Goal: Task Accomplishment & Management: Manage account settings

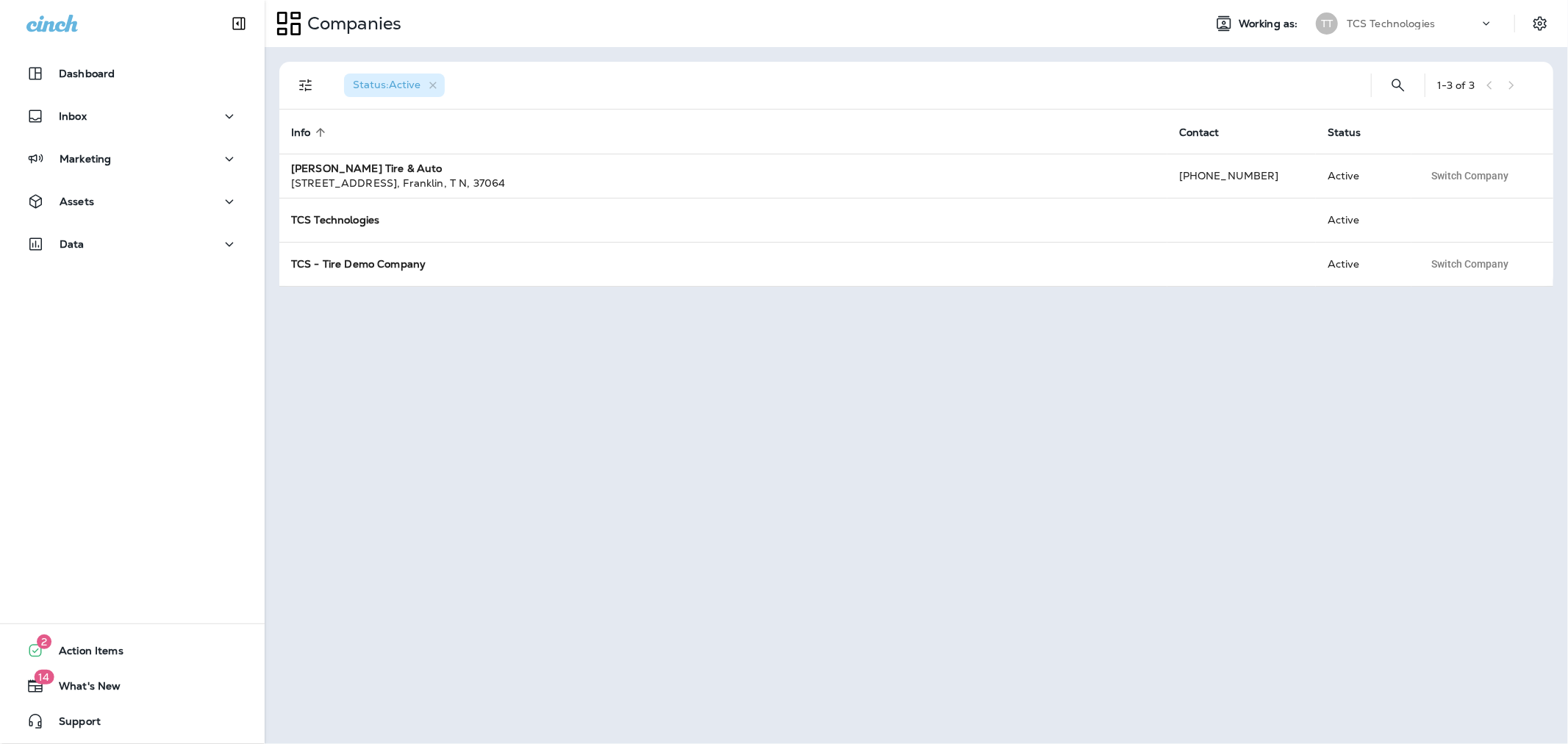
click at [1413, 32] on div "TCS Technologies" at bounding box center [1413, 24] width 133 height 22
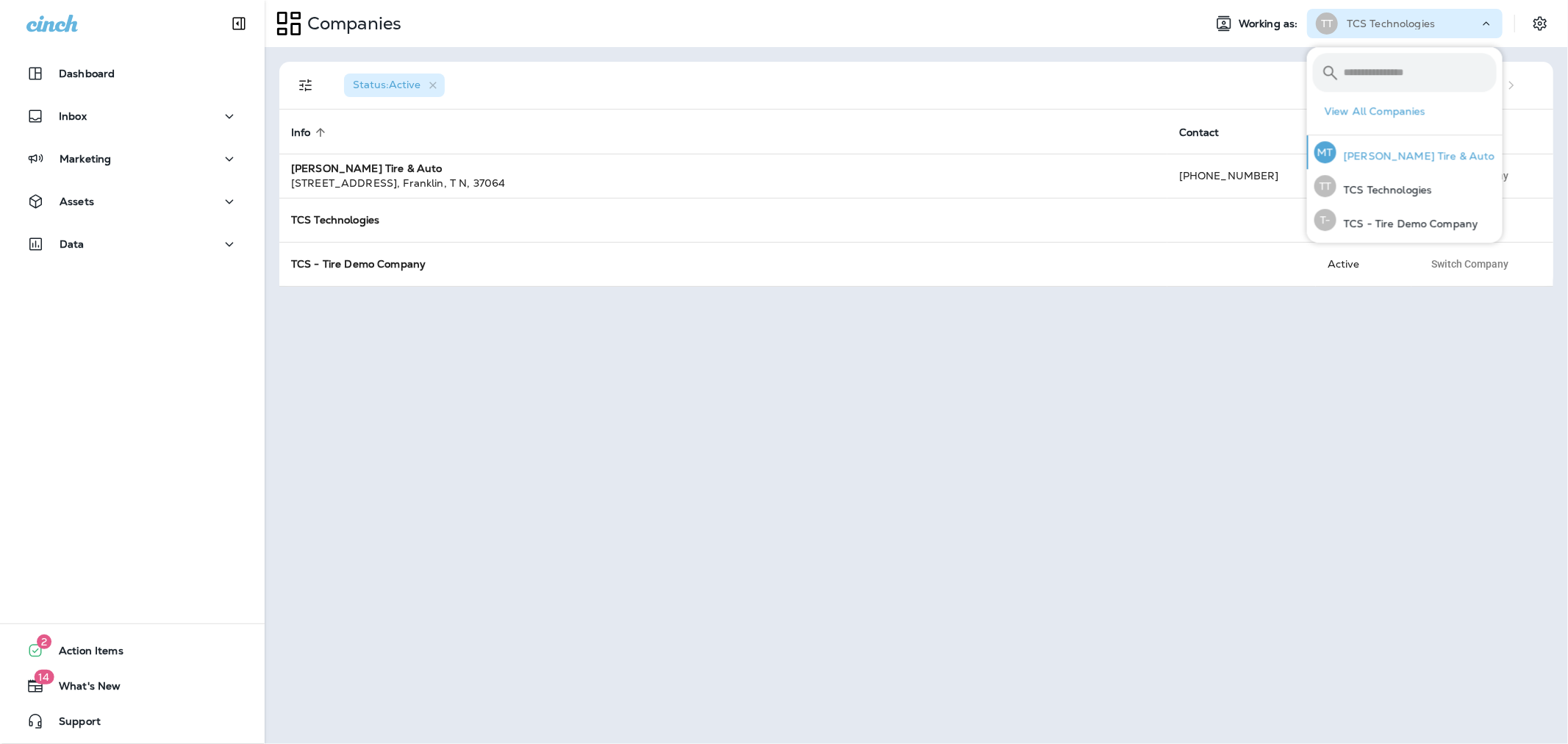
click at [1391, 163] on div "MT [PERSON_NAME] Tire & Auto" at bounding box center [1405, 152] width 193 height 34
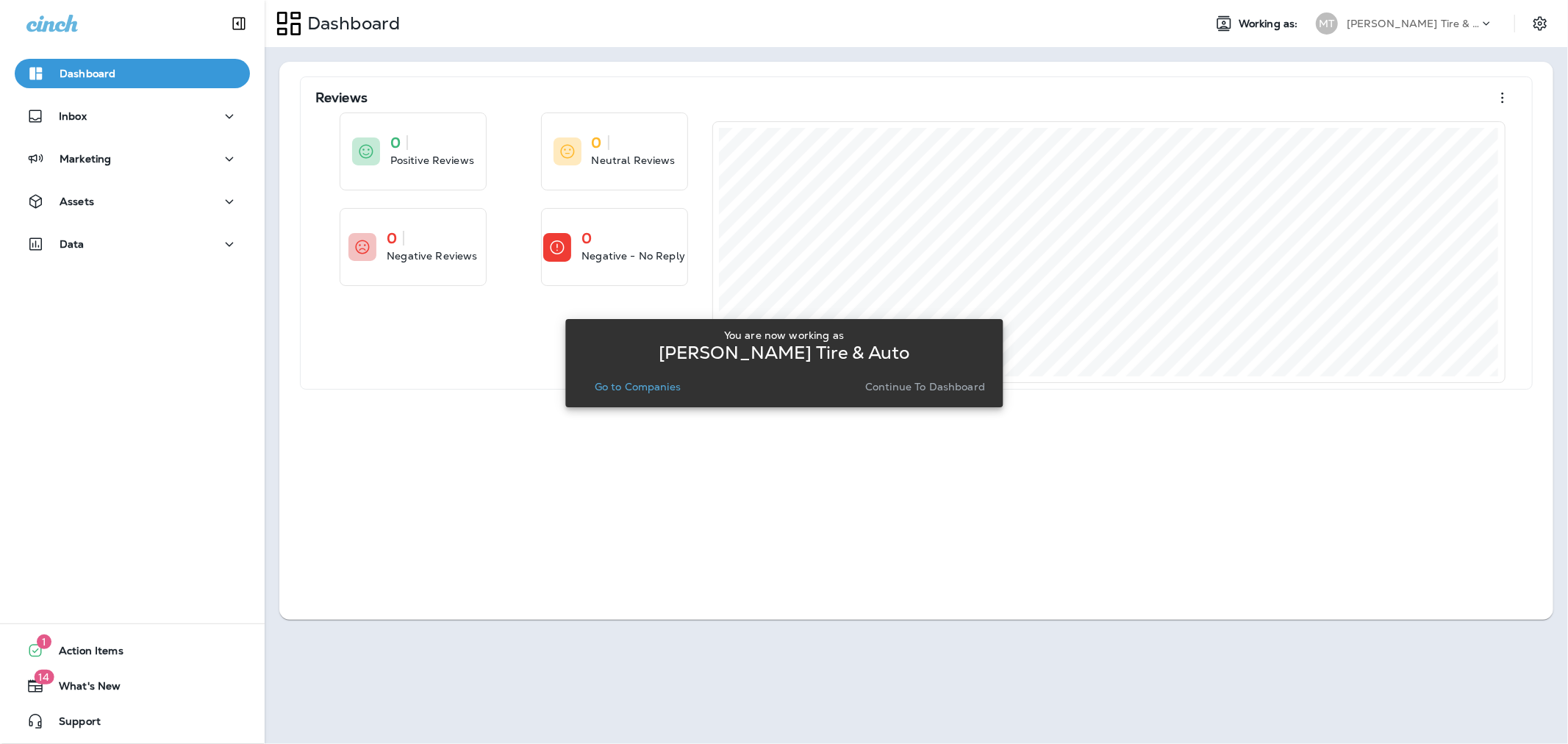
click at [639, 381] on p "Go to Companies" at bounding box center [638, 387] width 86 height 12
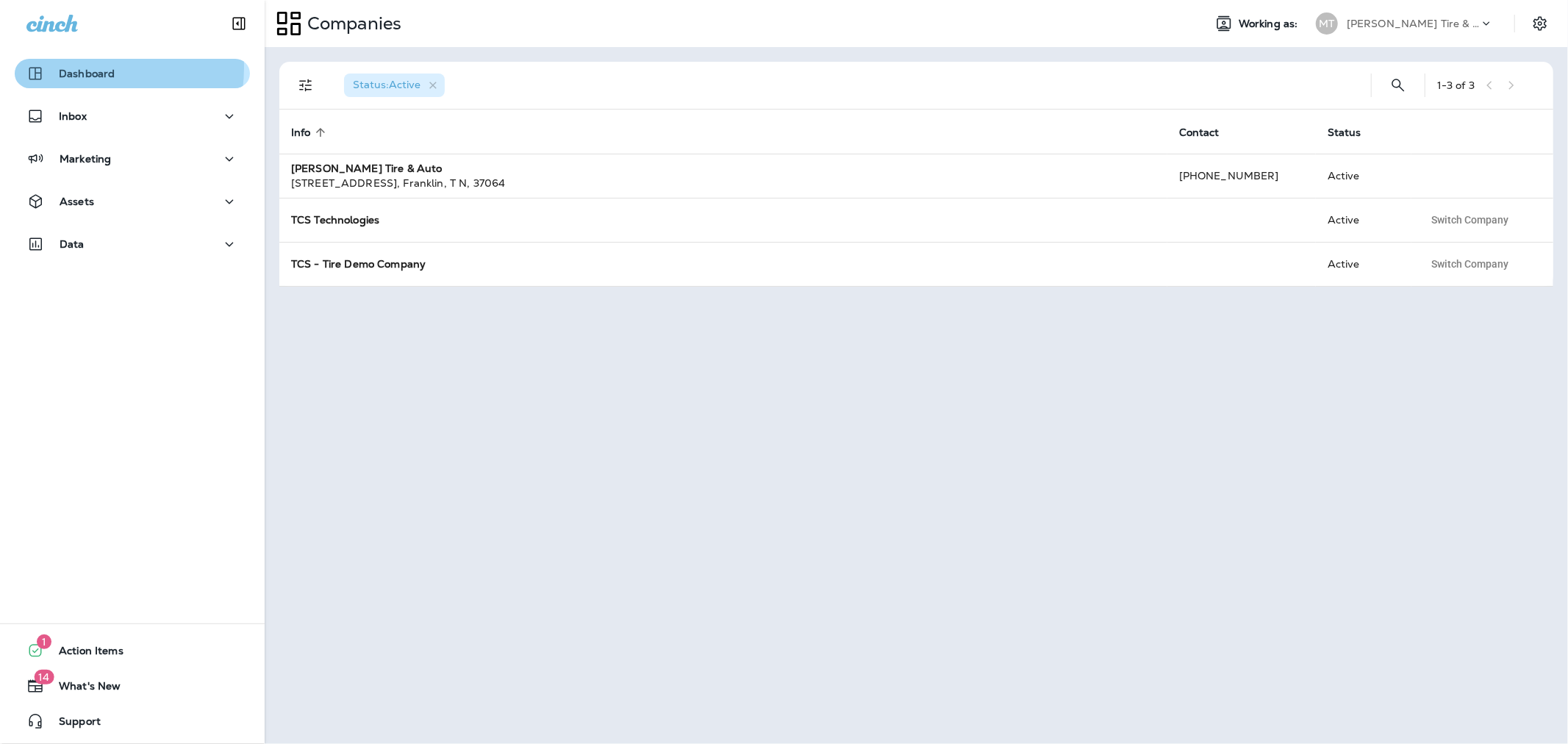
click at [82, 67] on p "Dashboard" at bounding box center [87, 73] width 56 height 12
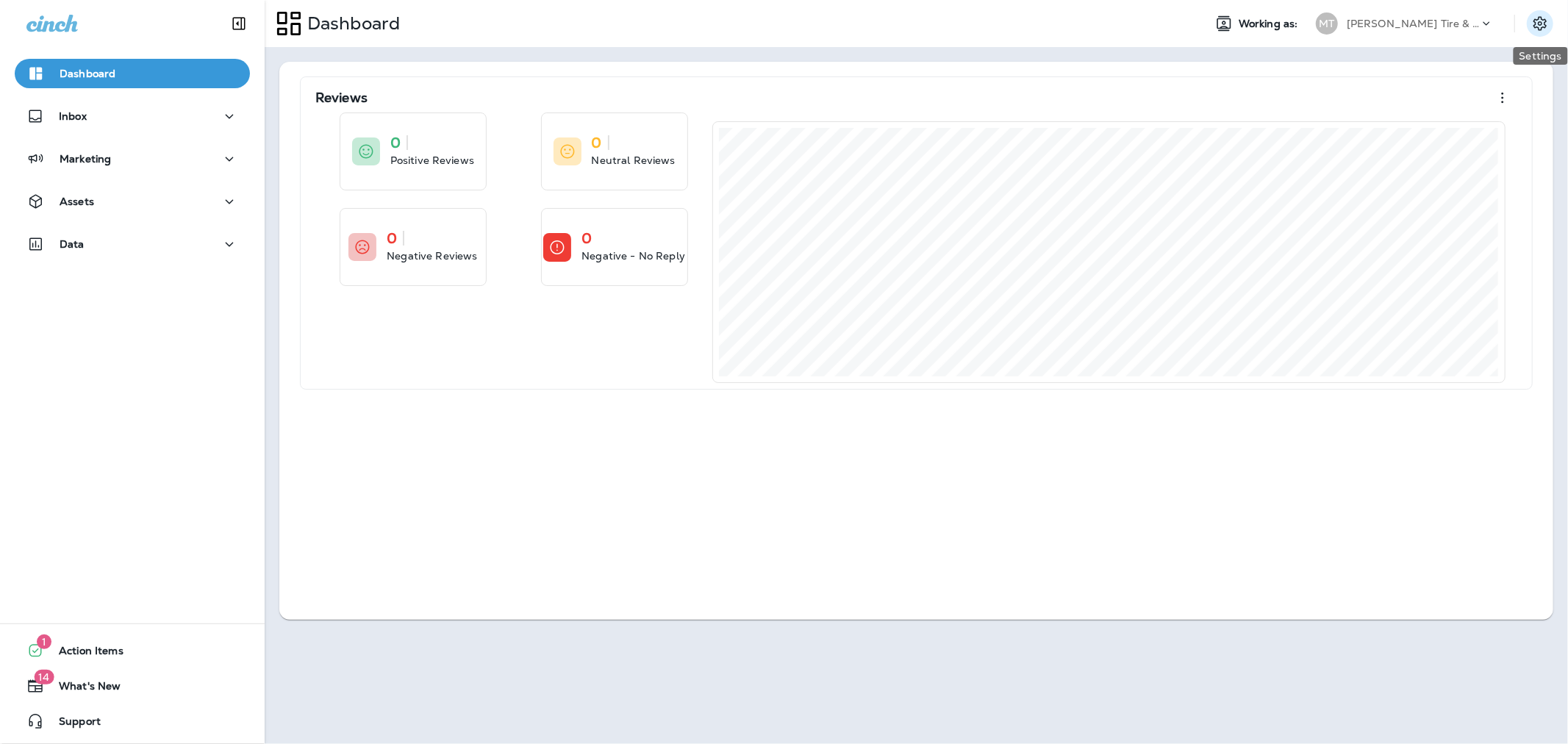
click at [1534, 26] on icon "Settings" at bounding box center [1540, 24] width 17 height 17
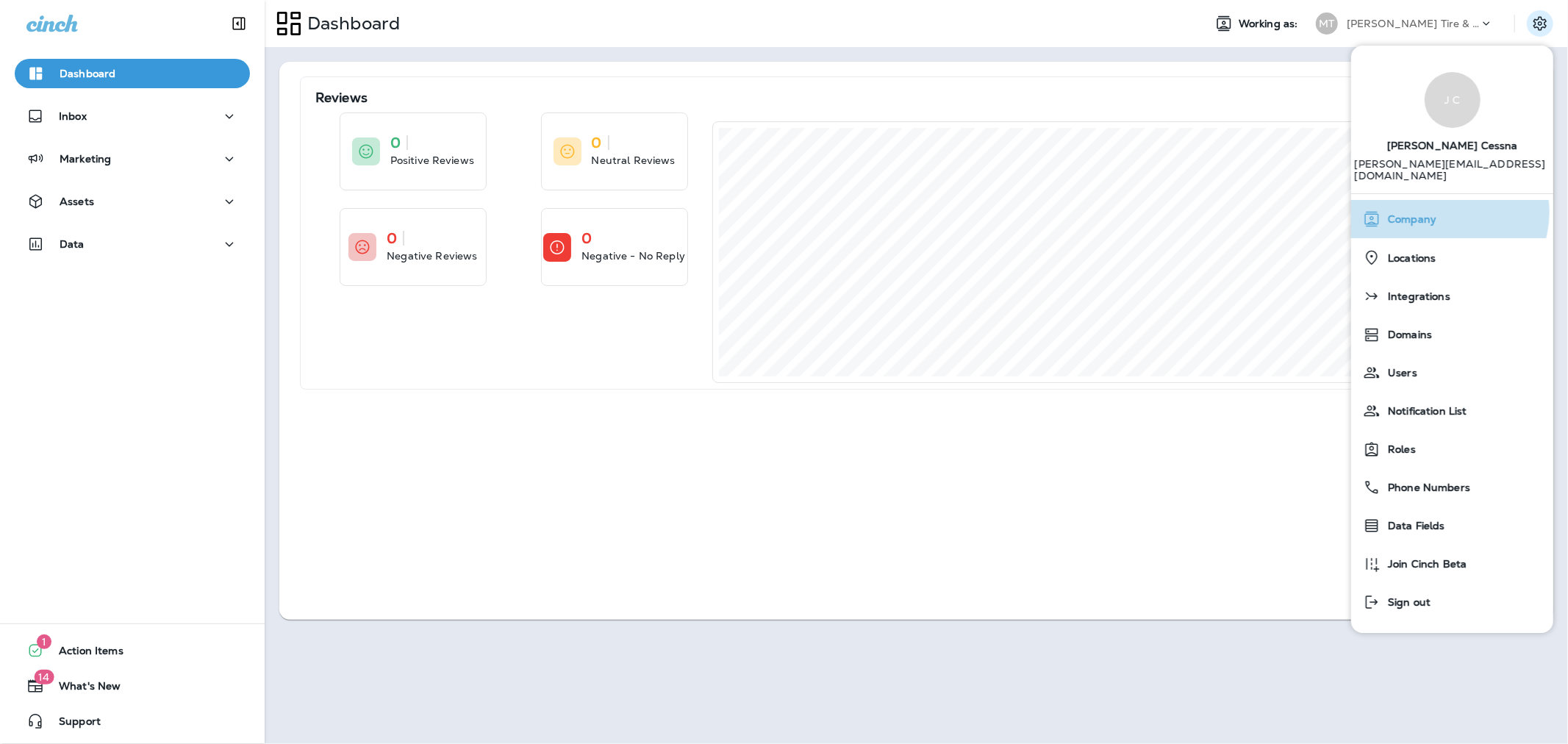
click at [1445, 204] on div "Company" at bounding box center [1453, 218] width 191 height 29
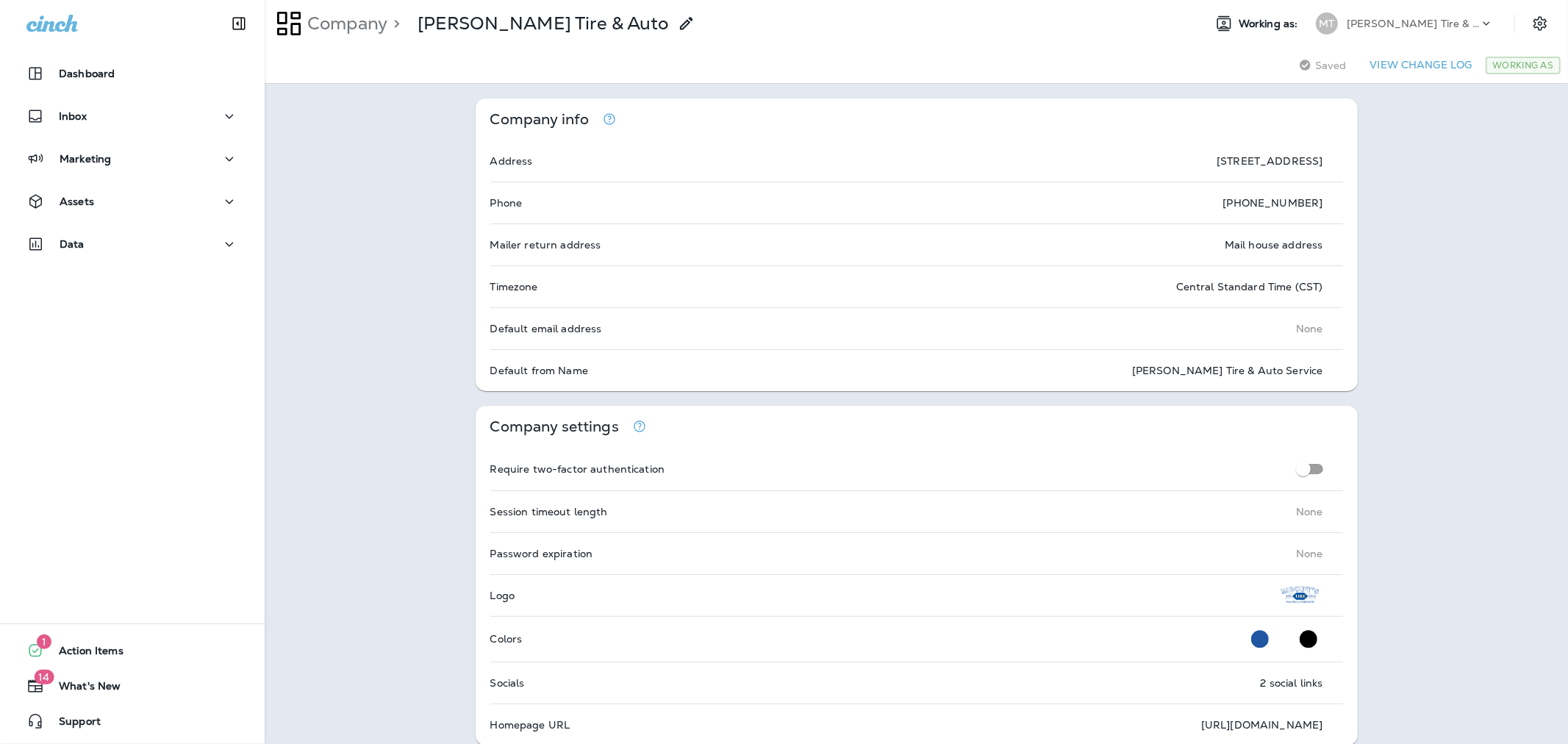
click at [1369, 26] on p "[PERSON_NAME] Tire & Auto" at bounding box center [1413, 23] width 133 height 12
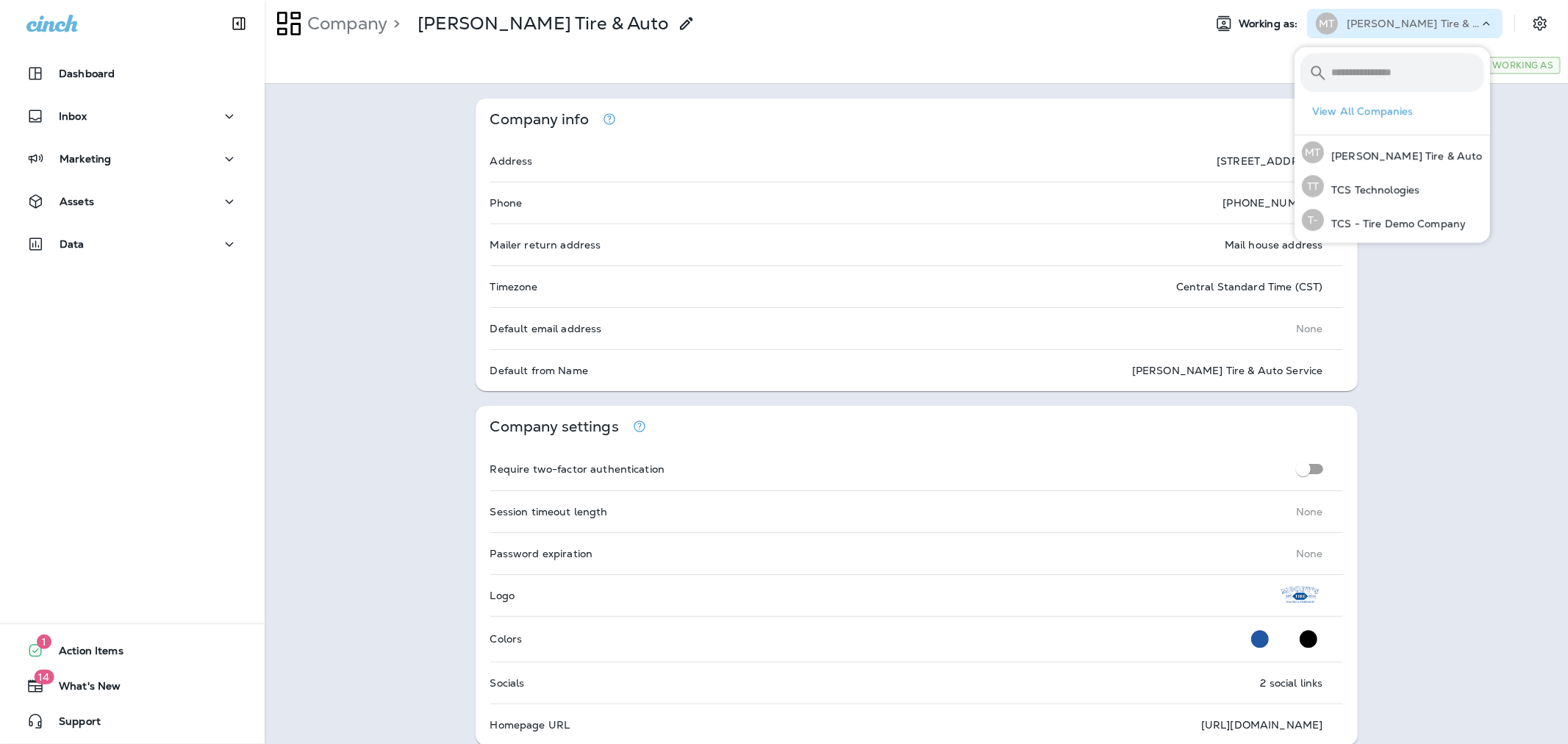
click at [1369, 26] on p "[PERSON_NAME] Tire & Auto" at bounding box center [1413, 23] width 133 height 12
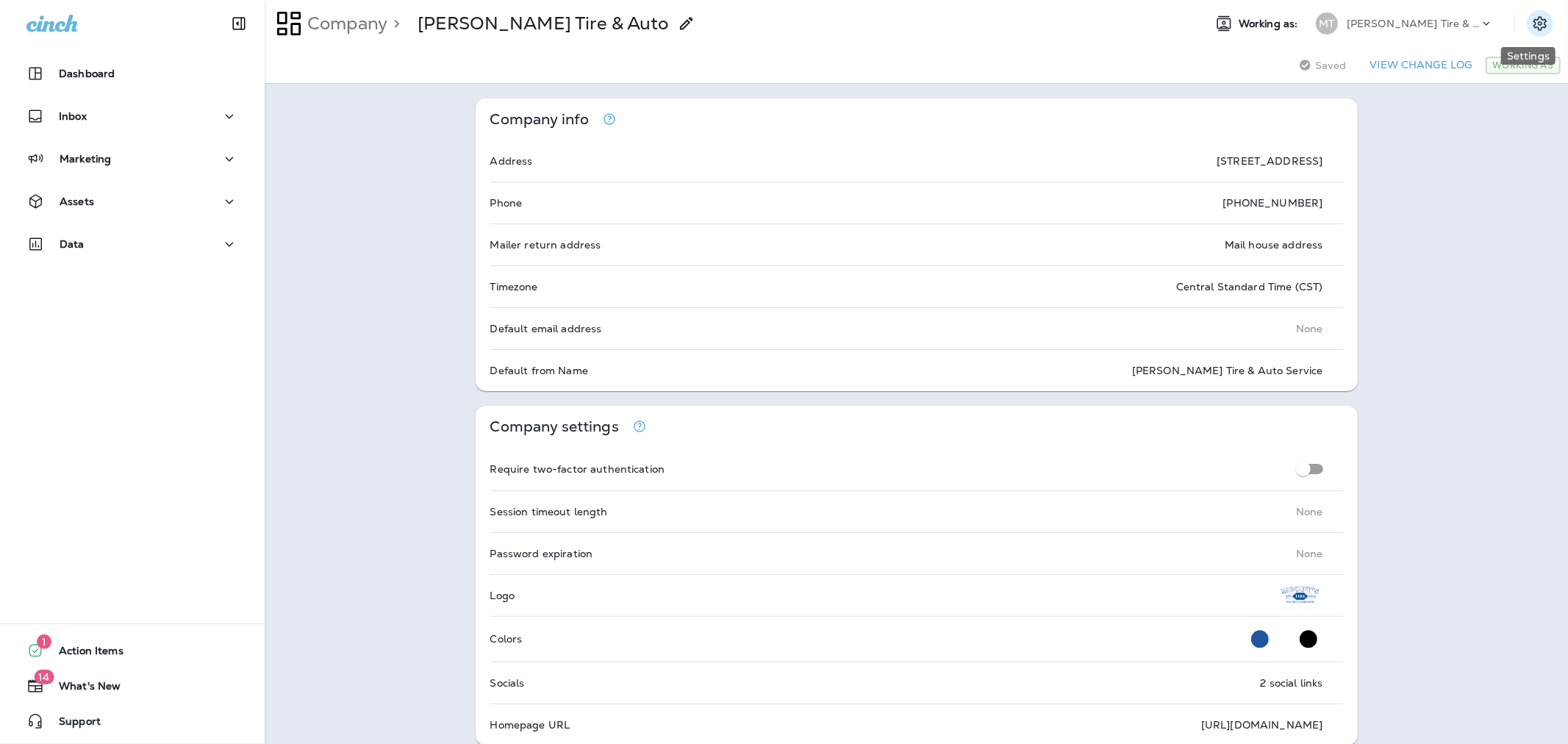
click at [1534, 29] on icon "Settings" at bounding box center [1540, 23] width 14 height 14
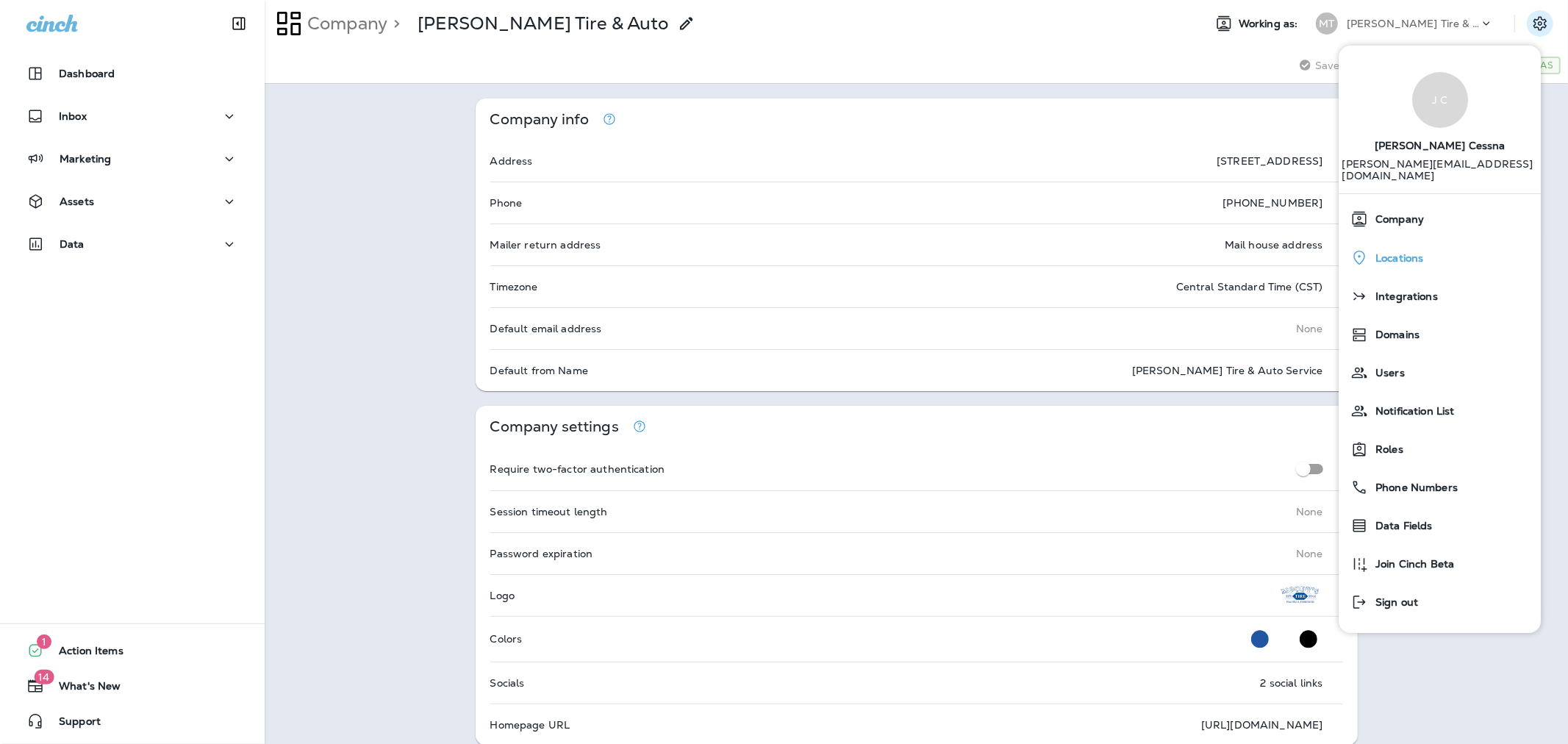
click at [1405, 259] on div "Locations" at bounding box center [1440, 257] width 191 height 30
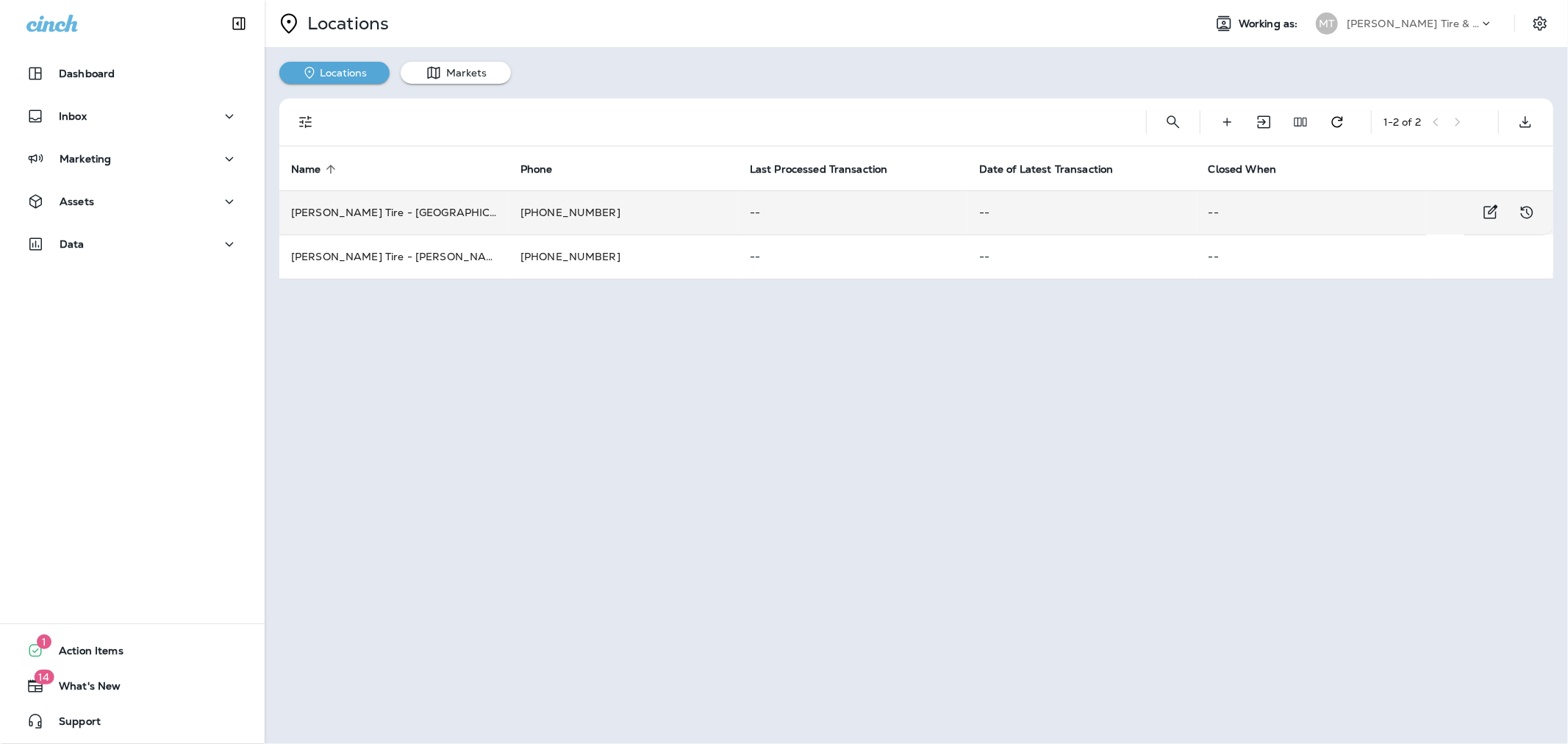
click at [369, 210] on td "[PERSON_NAME] Tire - [GEOGRAPHIC_DATA]" at bounding box center [394, 213] width 230 height 44
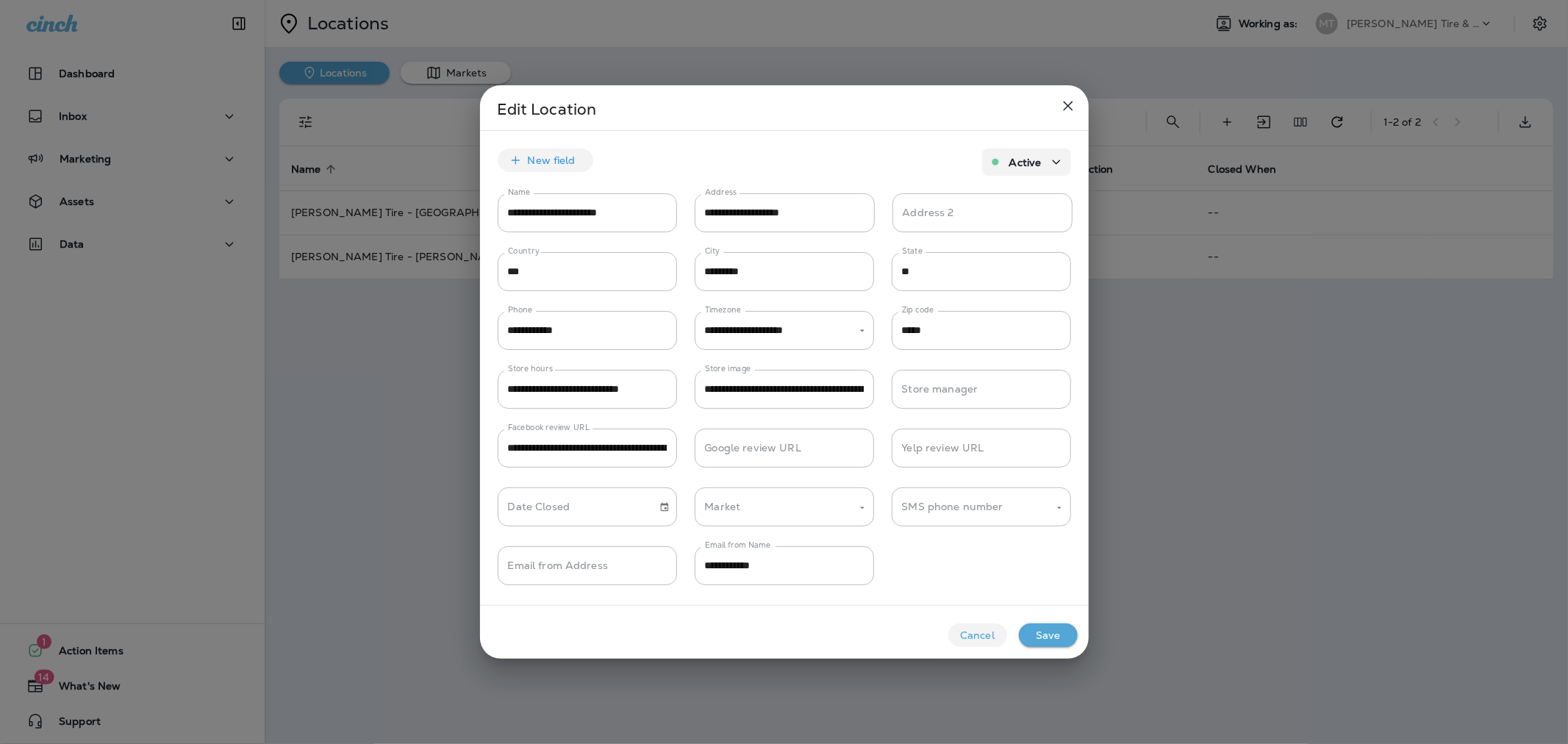
click at [981, 642] on button "Cancel" at bounding box center [978, 635] width 59 height 24
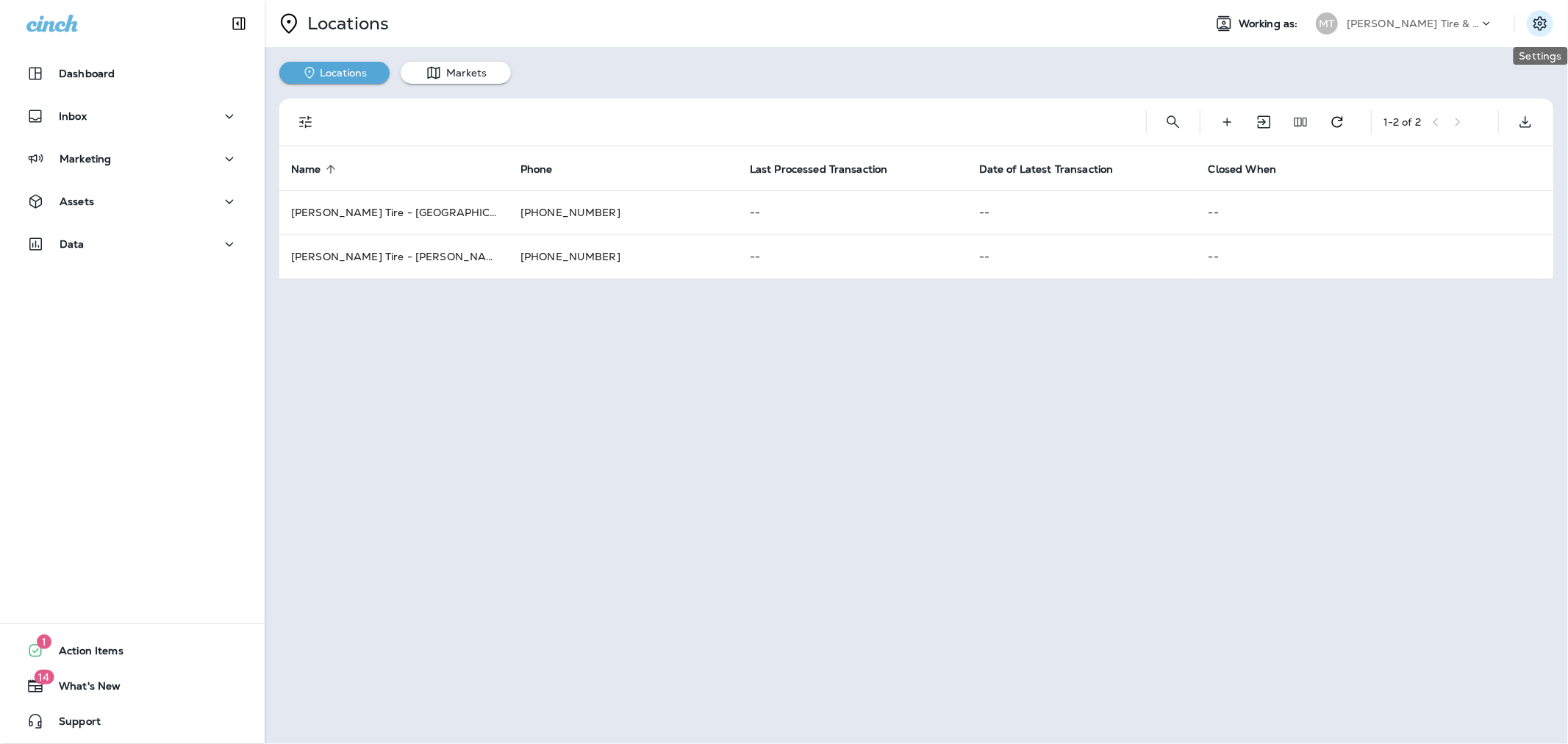
click at [1539, 20] on icon "Settings" at bounding box center [1540, 24] width 17 height 17
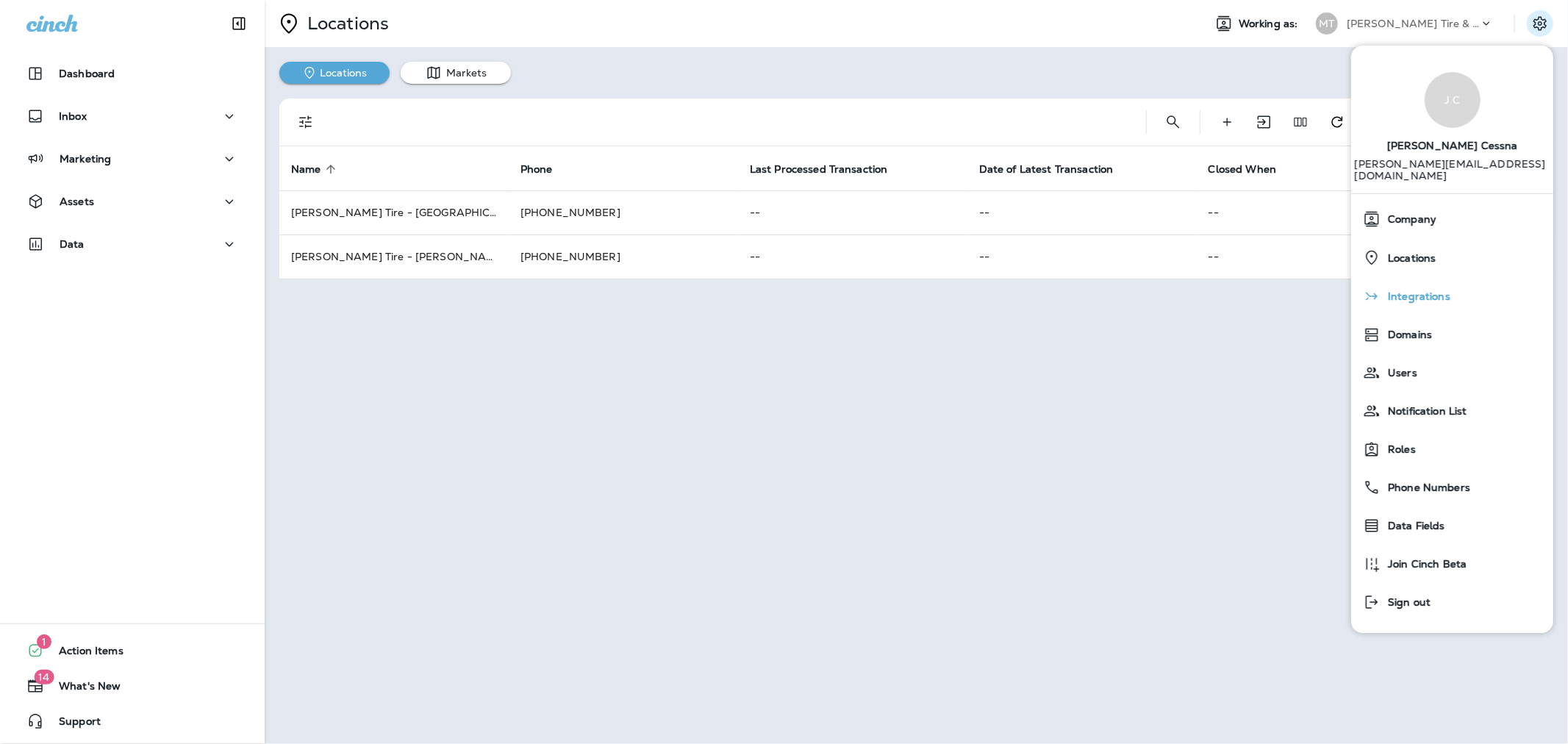
click at [1420, 291] on span "Integrations" at bounding box center [1415, 297] width 70 height 13
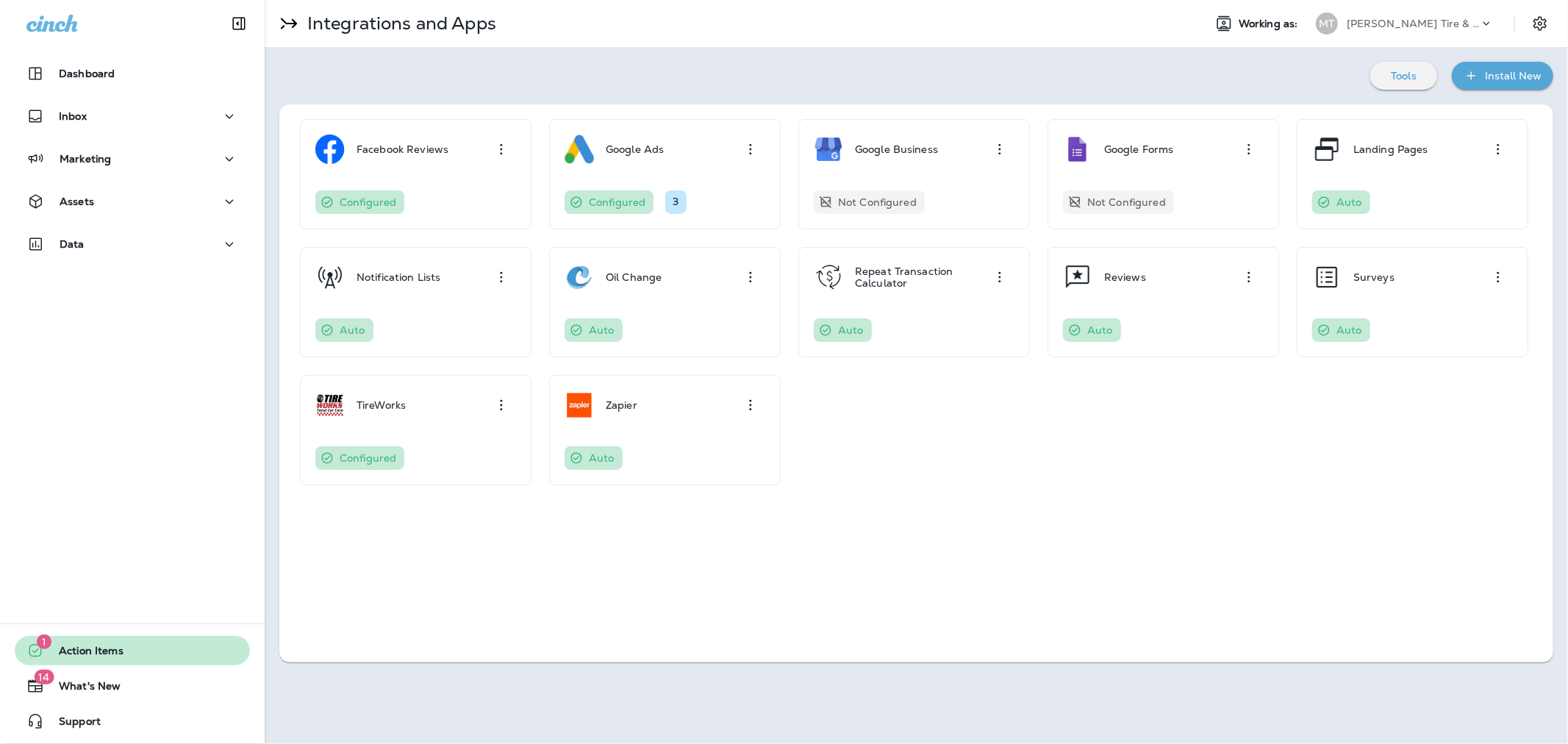
click at [98, 636] on button "1 Action Items" at bounding box center [133, 650] width 235 height 29
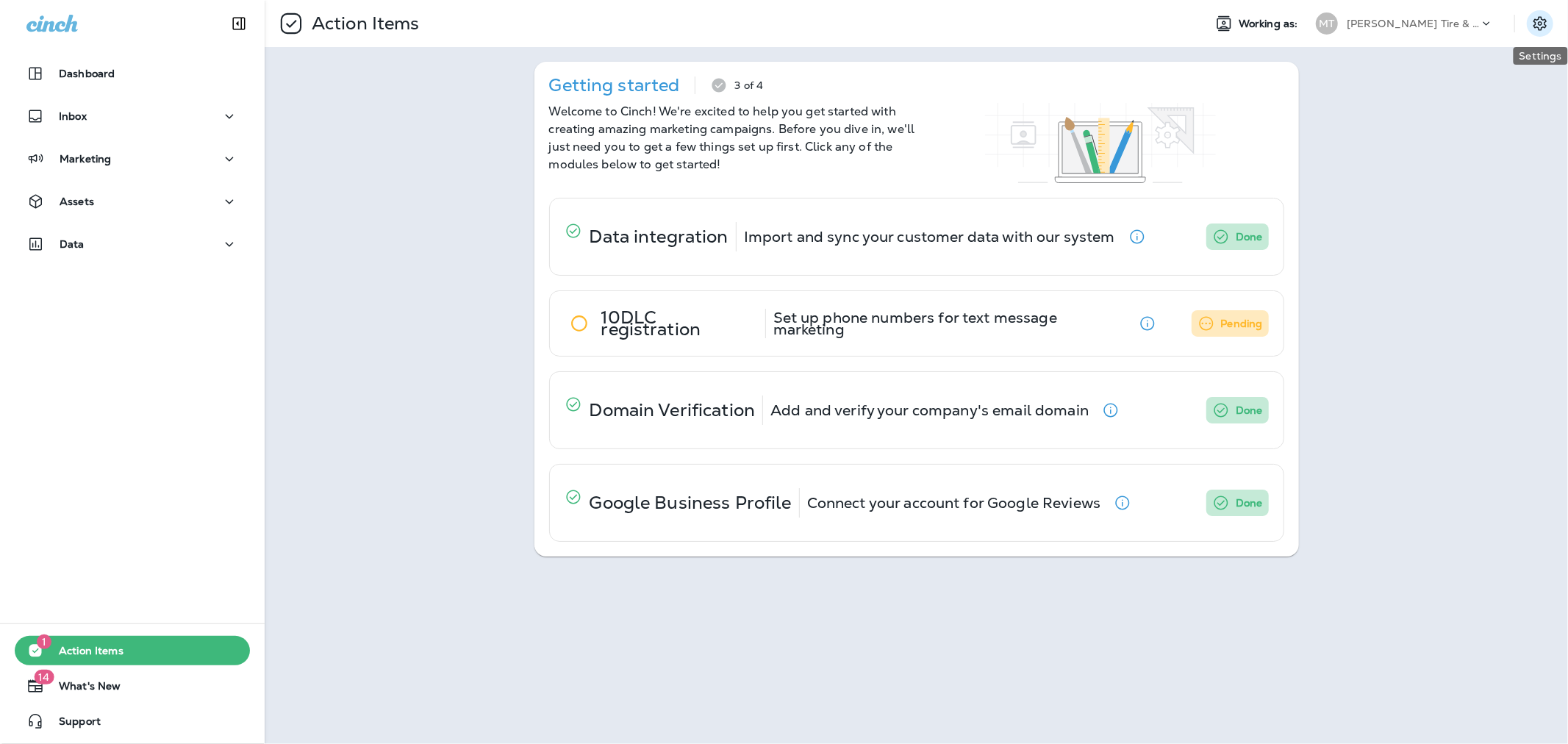
click at [1548, 24] on icon "Settings" at bounding box center [1540, 24] width 17 height 17
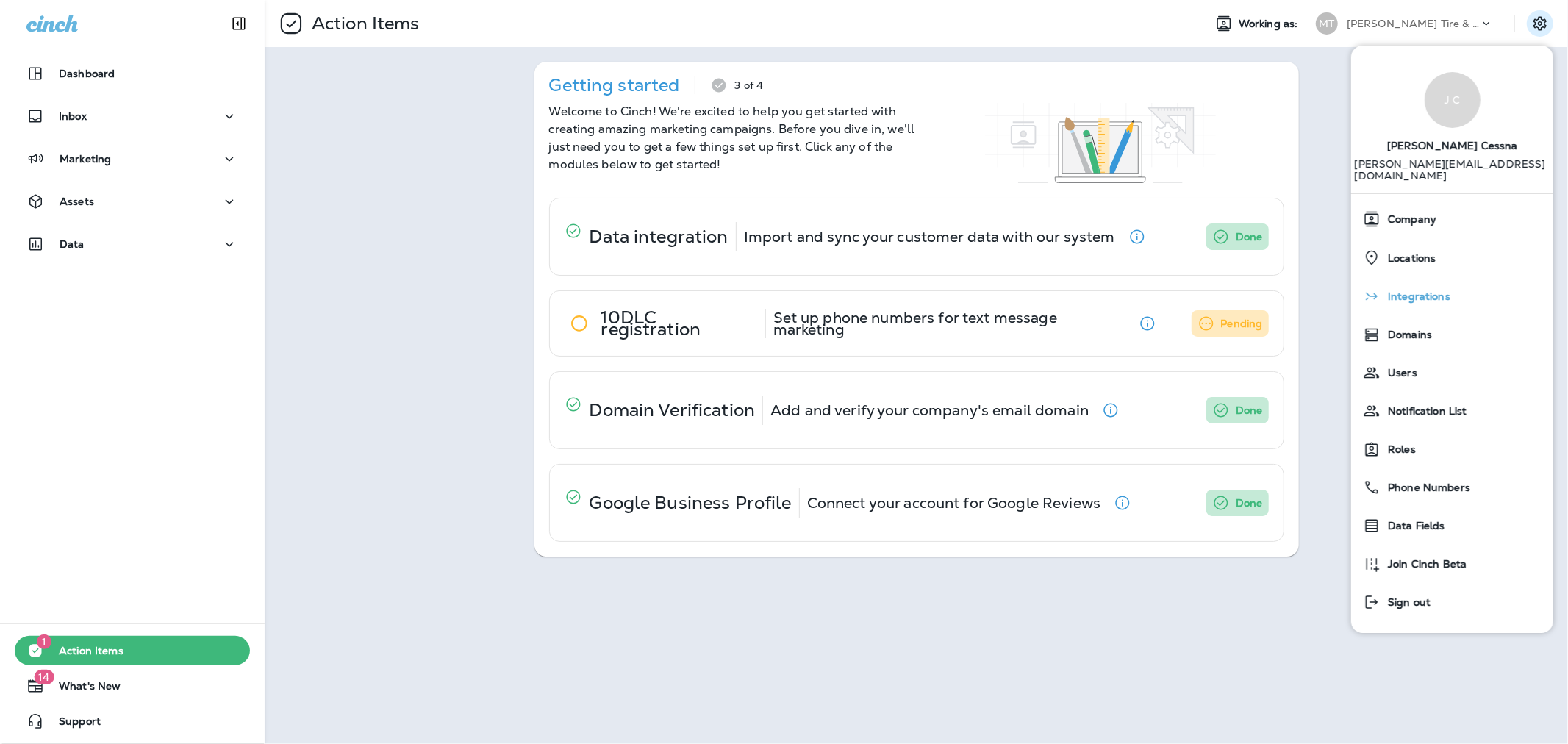
click at [1438, 291] on span "Integrations" at bounding box center [1415, 297] width 70 height 13
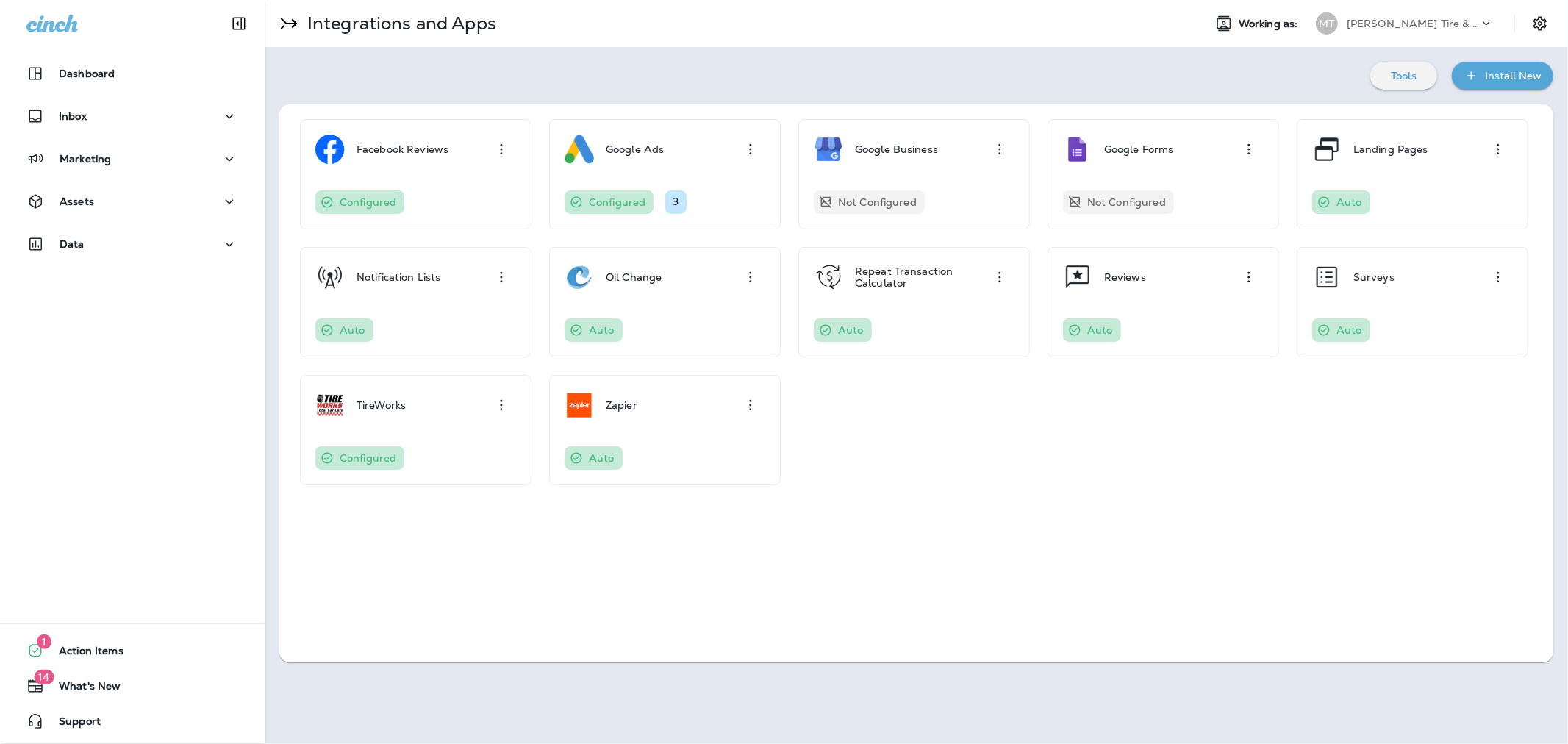
click at [1210, 556] on div "Facebook Reviews Configured Google Ads Configured 3 Google Business Not Configu…" at bounding box center [917, 383] width 1274 height 558
click at [688, 307] on div "Oil Change Auto" at bounding box center [665, 302] width 201 height 79
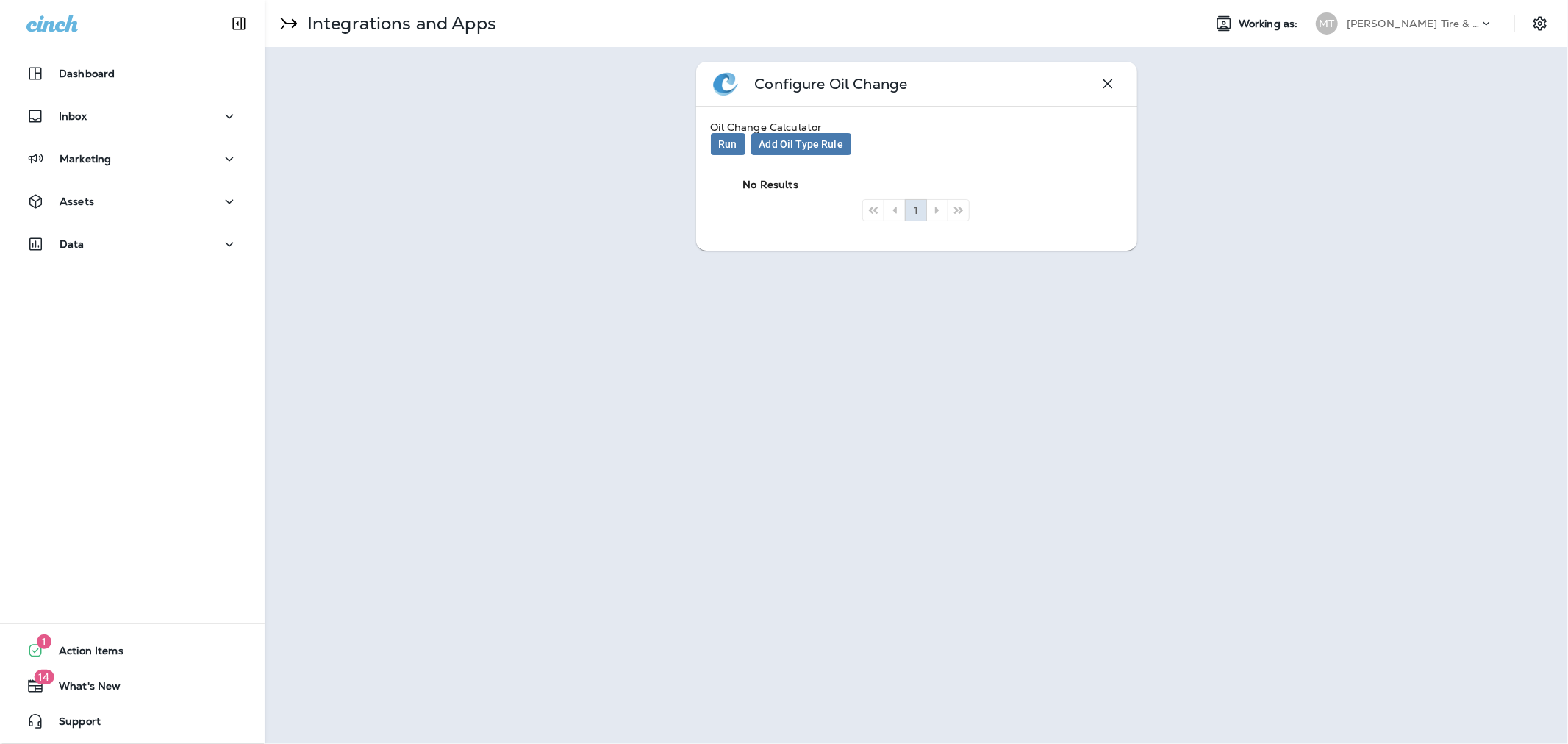
click at [813, 129] on div "Oil Change Calculator" at bounding box center [917, 127] width 411 height 12
click at [812, 144] on span "Add Oil Type Rule" at bounding box center [801, 144] width 84 height 10
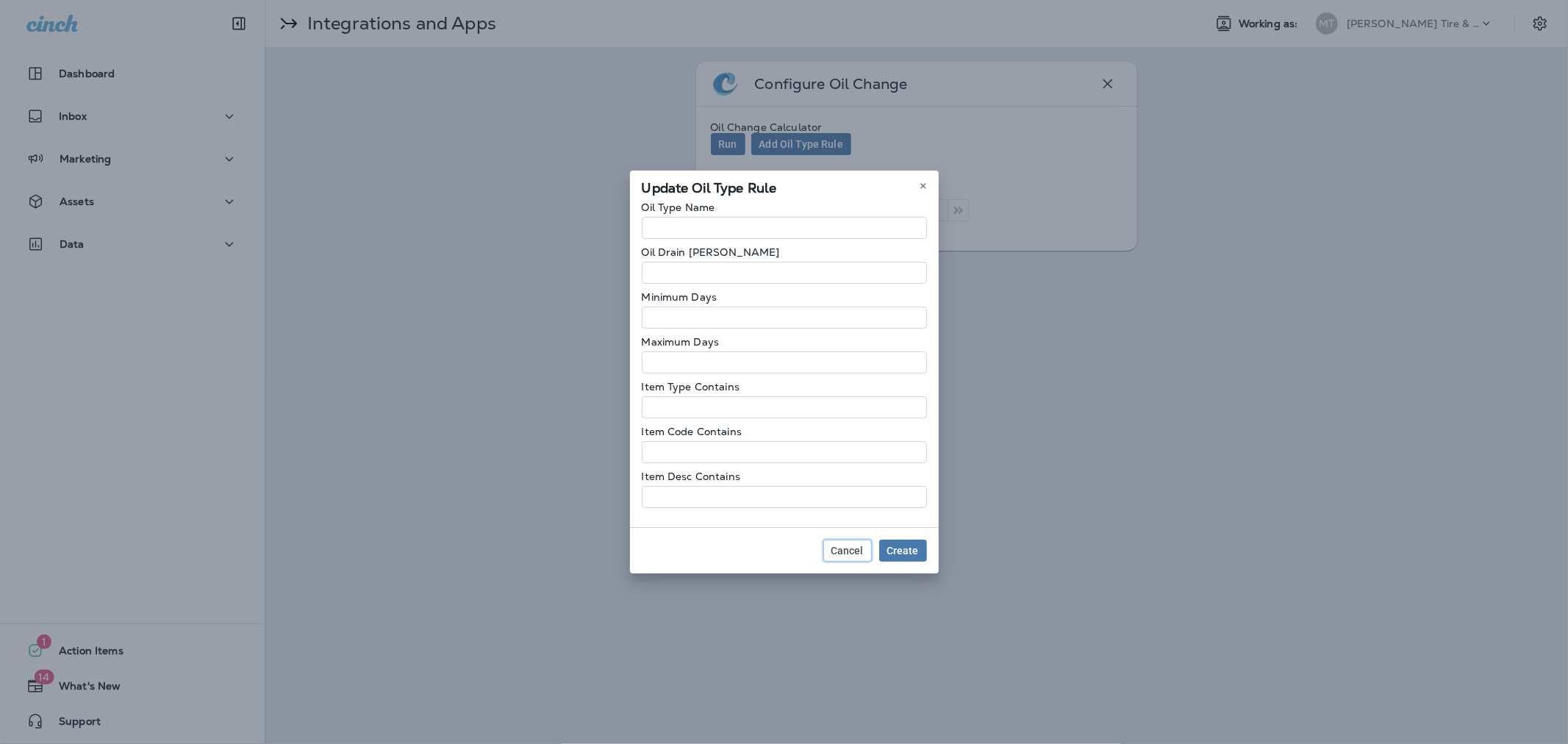
click at [842, 547] on span "Cancel" at bounding box center [848, 550] width 33 height 10
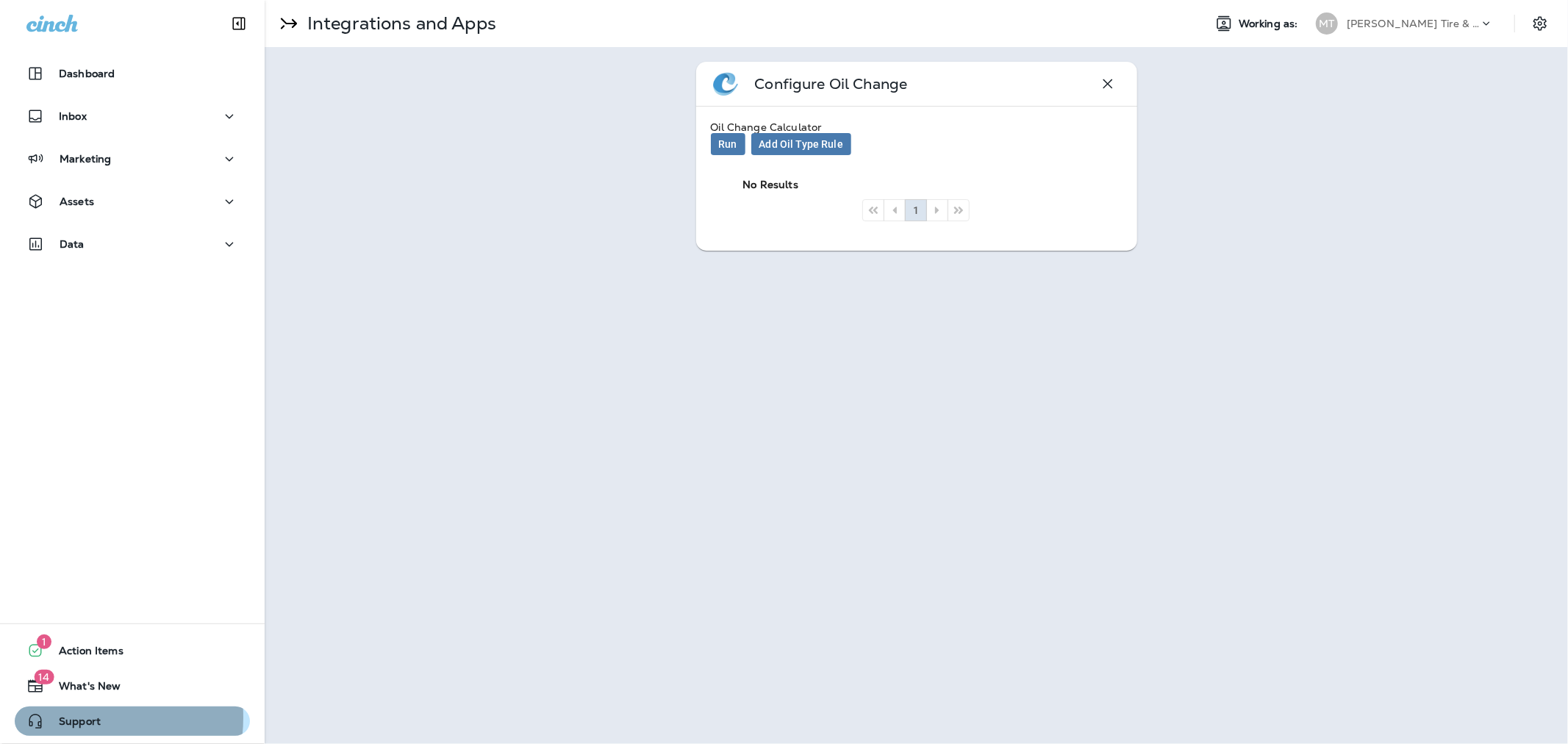
click at [70, 717] on span "Support" at bounding box center [72, 724] width 56 height 17
click at [809, 142] on span "Add Oil Type Rule" at bounding box center [801, 144] width 84 height 10
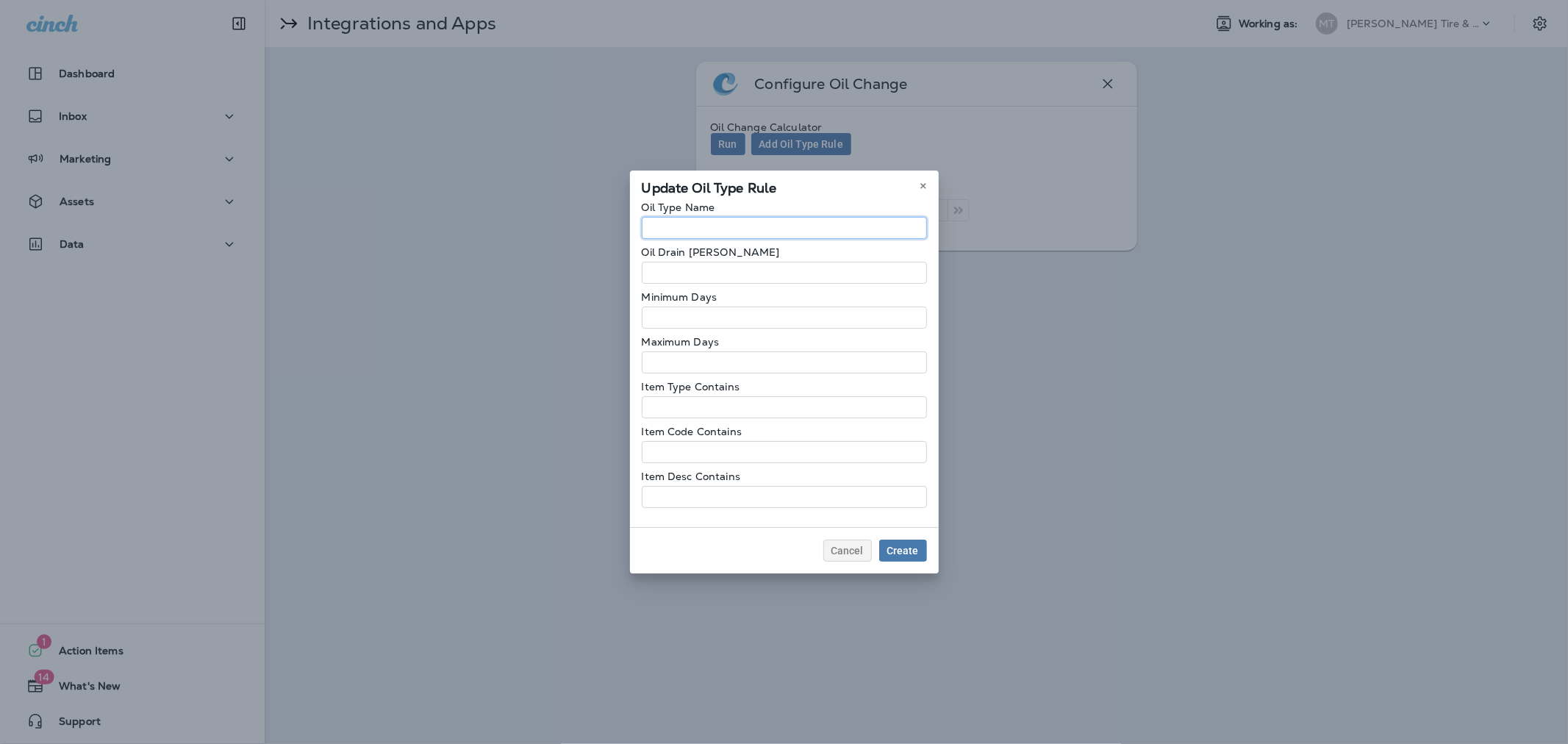
click at [740, 231] on input at bounding box center [784, 228] width 285 height 22
click at [836, 553] on span "Cancel" at bounding box center [848, 550] width 33 height 10
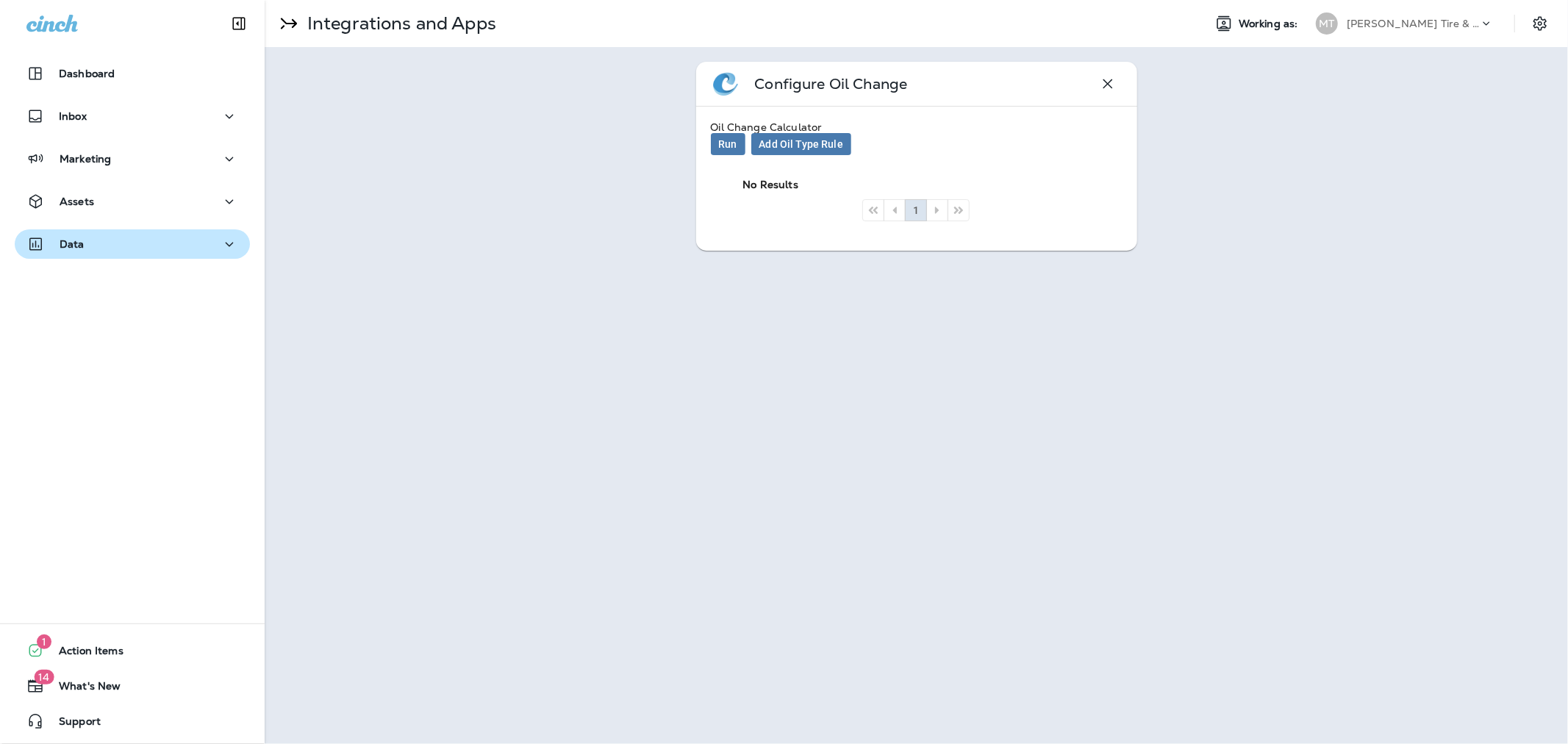
click at [76, 238] on p "Data" at bounding box center [71, 244] width 25 height 12
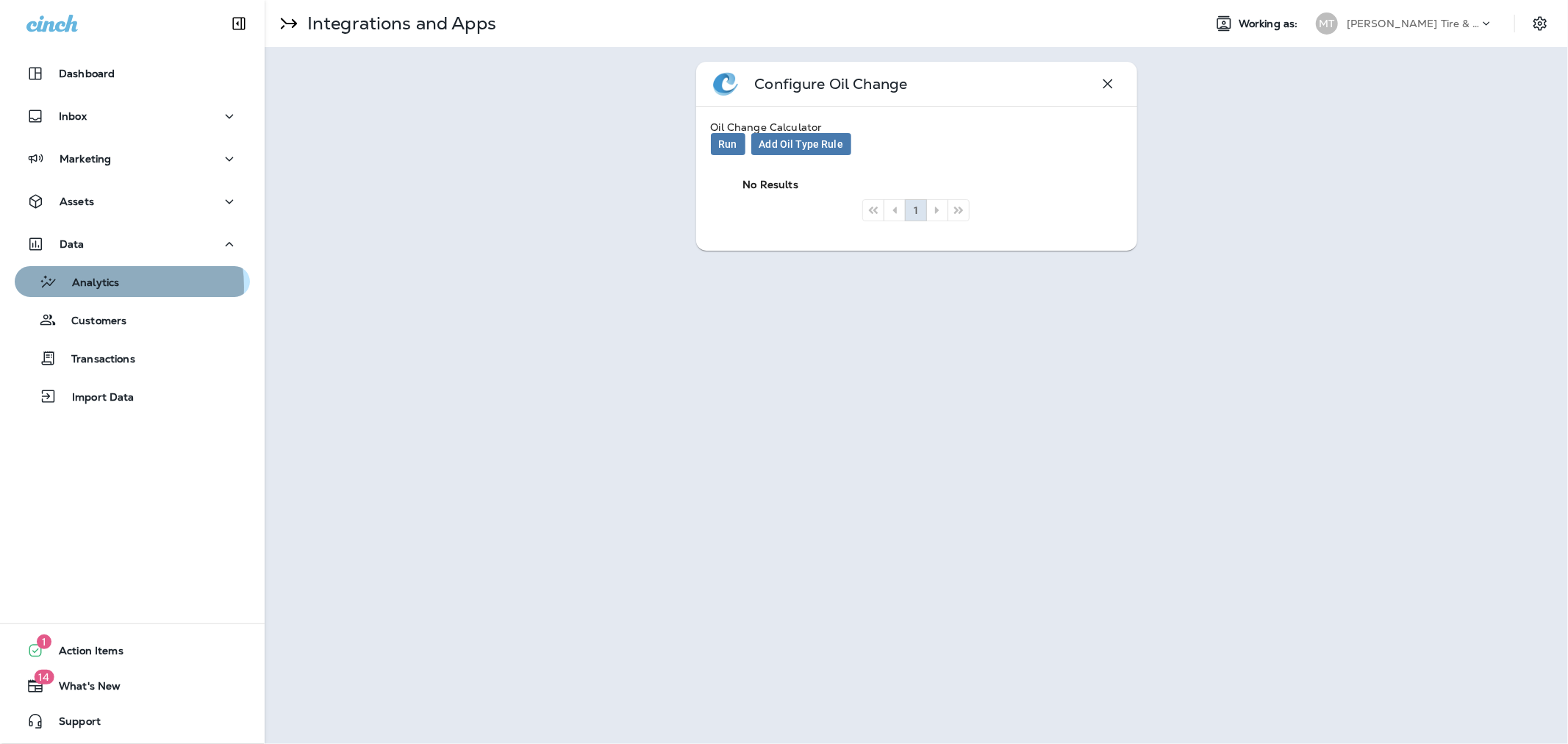
click at [104, 287] on p "Analytics" at bounding box center [88, 283] width 62 height 14
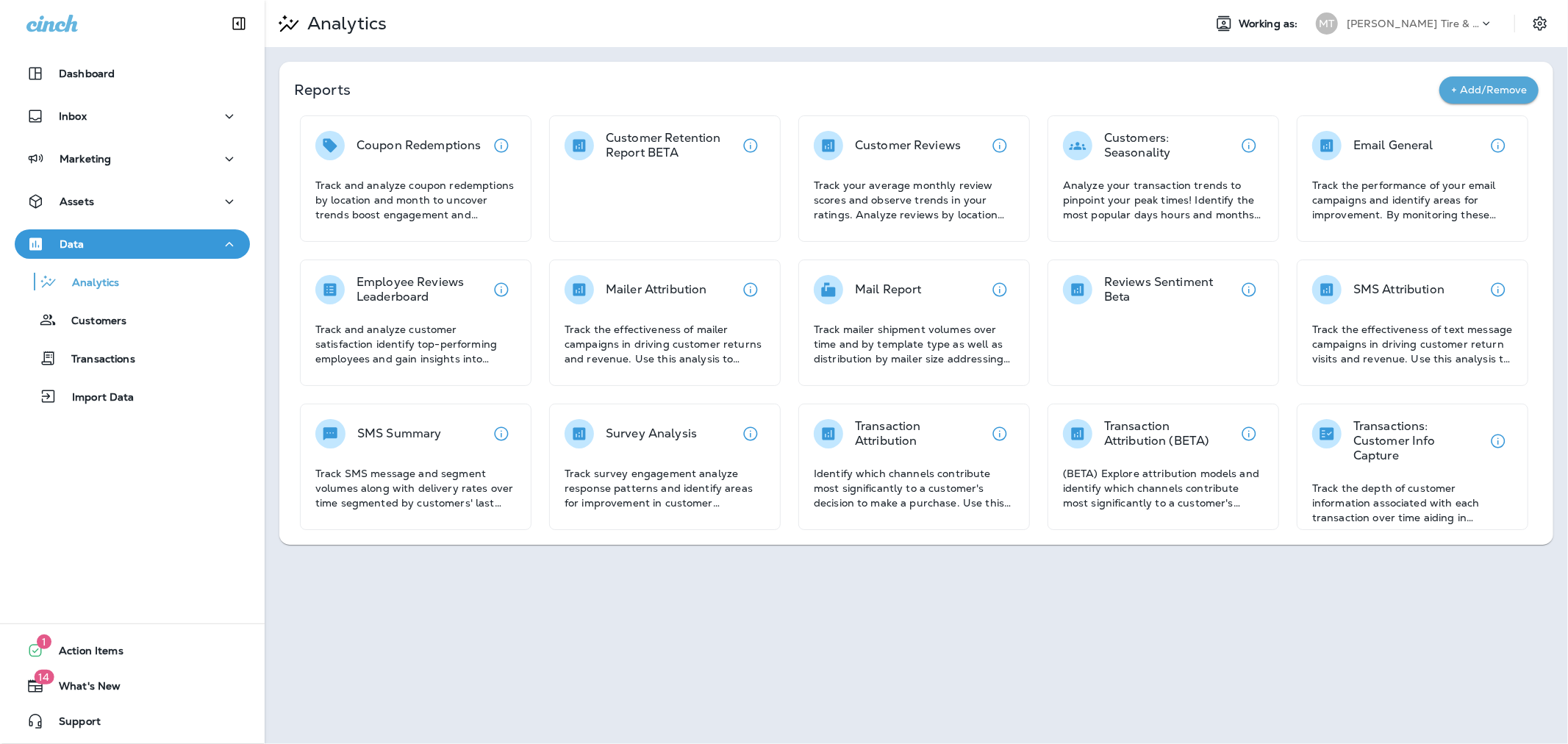
click at [1473, 90] on button "+ Add/Remove" at bounding box center [1489, 90] width 99 height 27
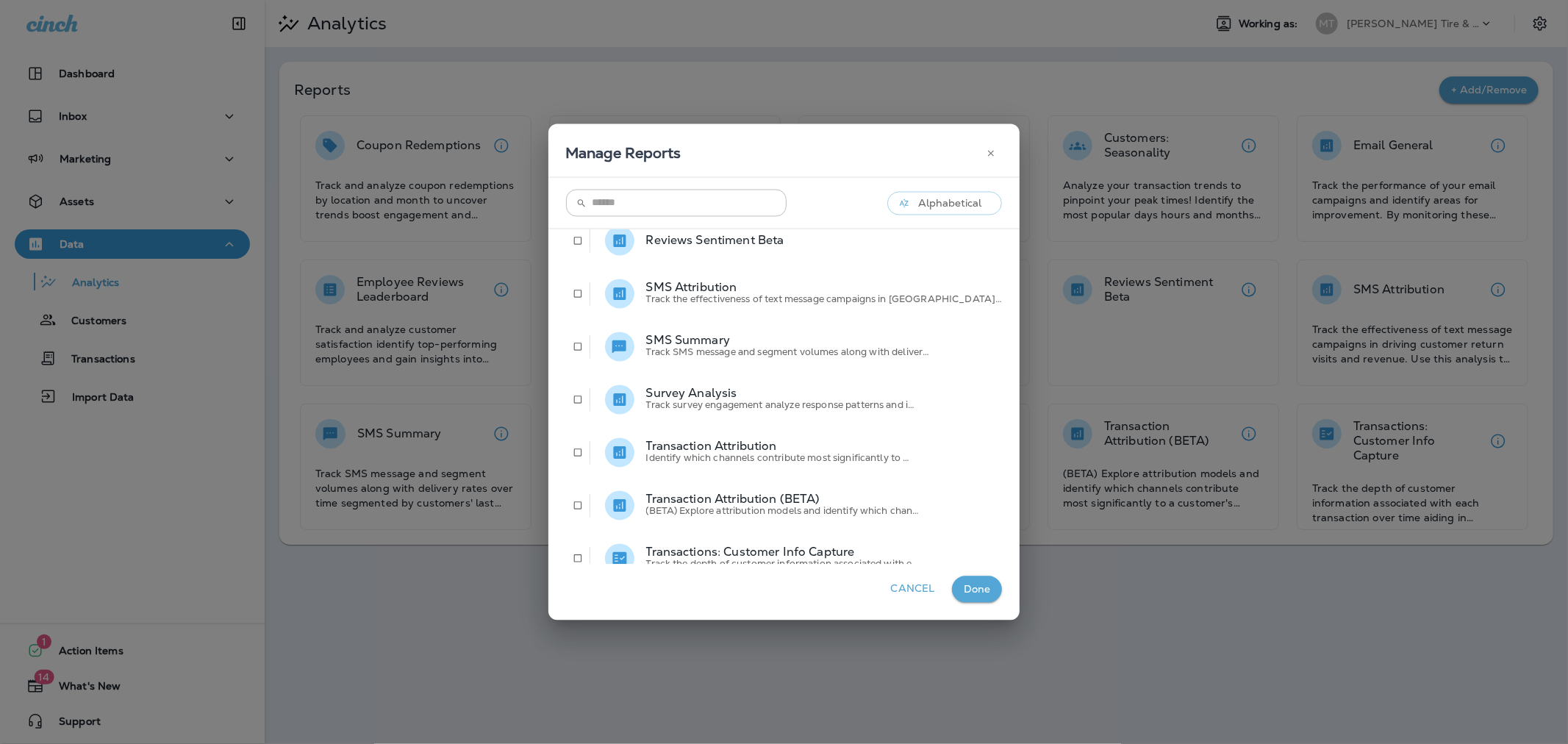
scroll to position [470, 0]
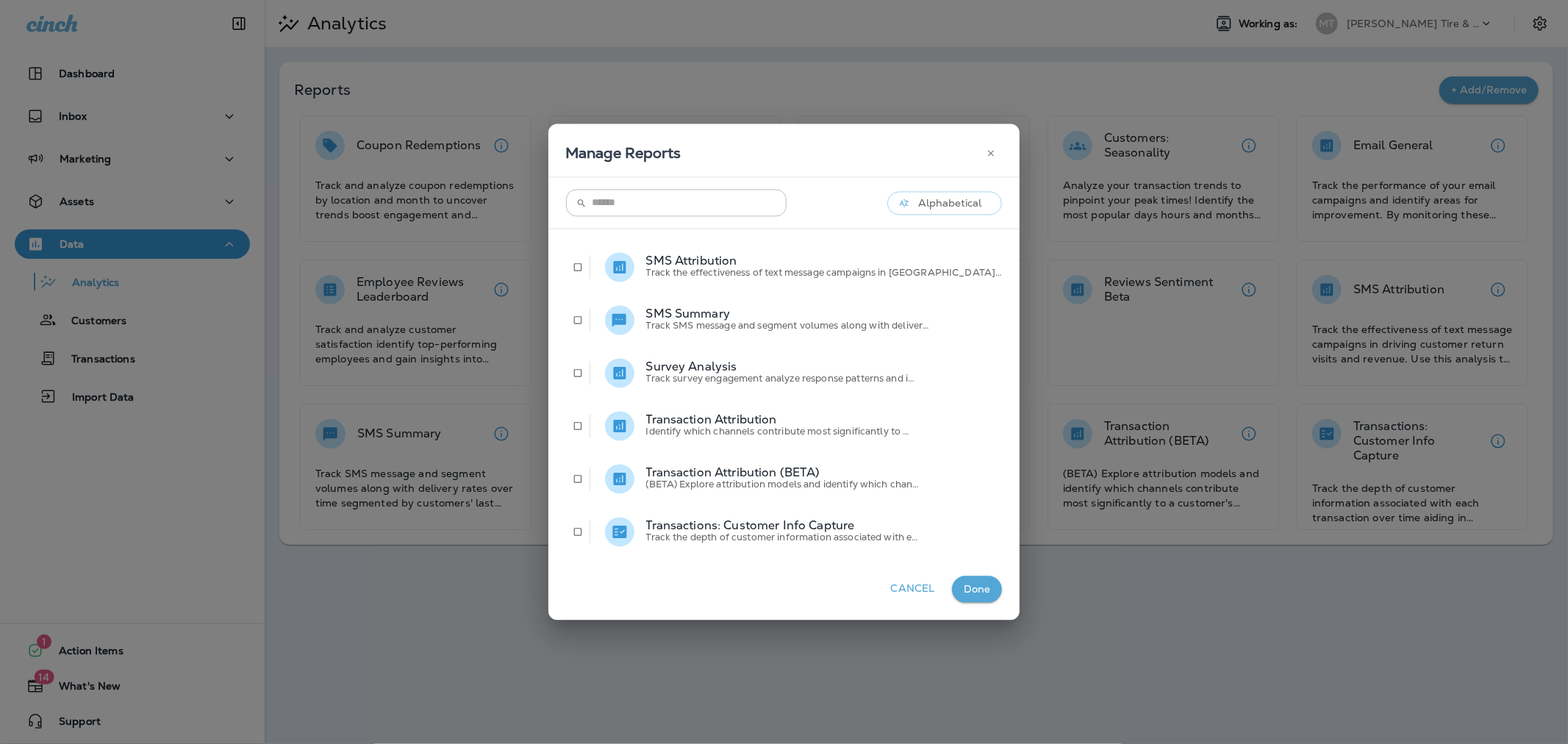
click at [886, 587] on button "Cancel" at bounding box center [913, 589] width 56 height 27
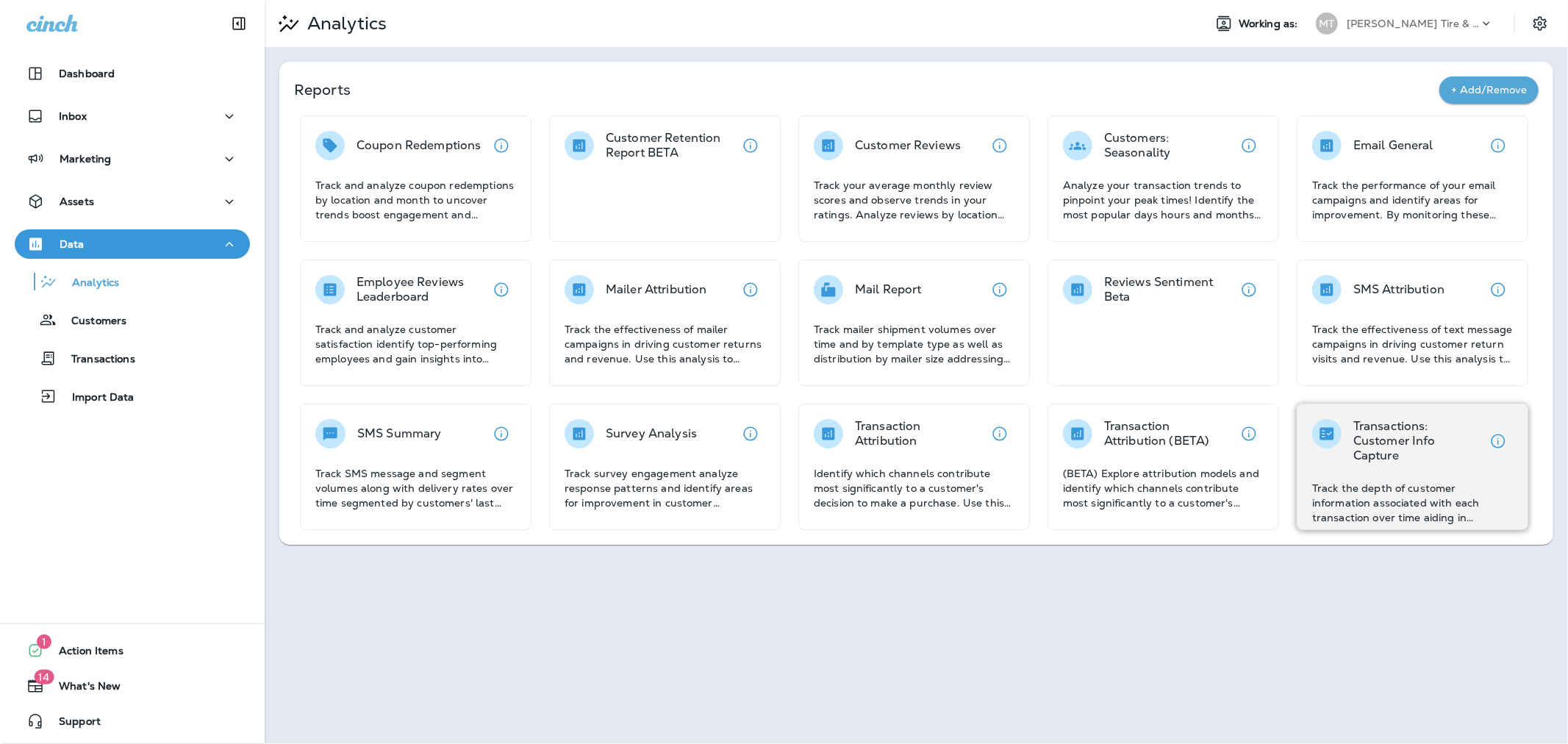
click at [1371, 472] on div "Transactions: Customer Info Capture Track the depth of customer information ass…" at bounding box center [1412, 472] width 201 height 106
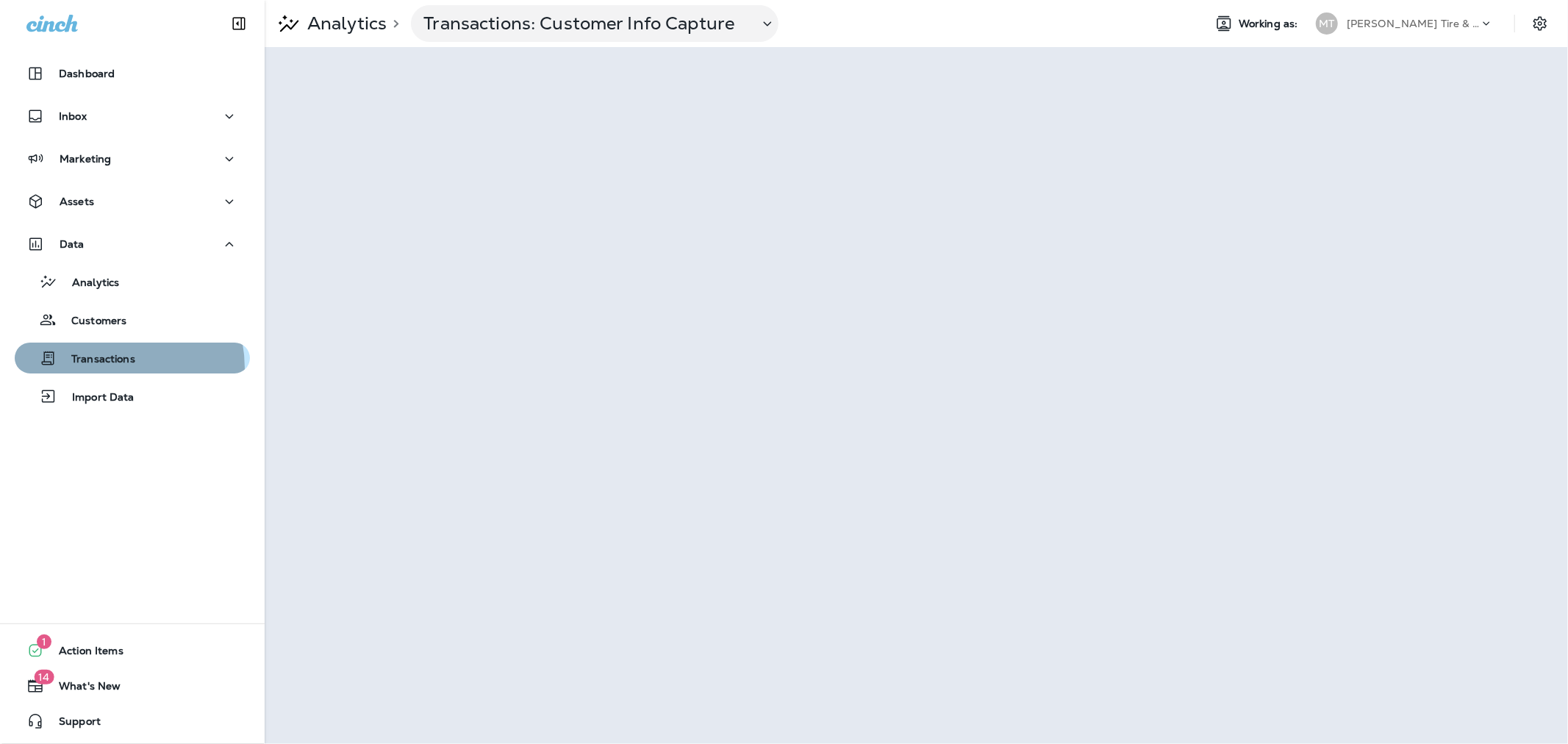
click at [103, 368] on div "Transactions" at bounding box center [78, 358] width 114 height 22
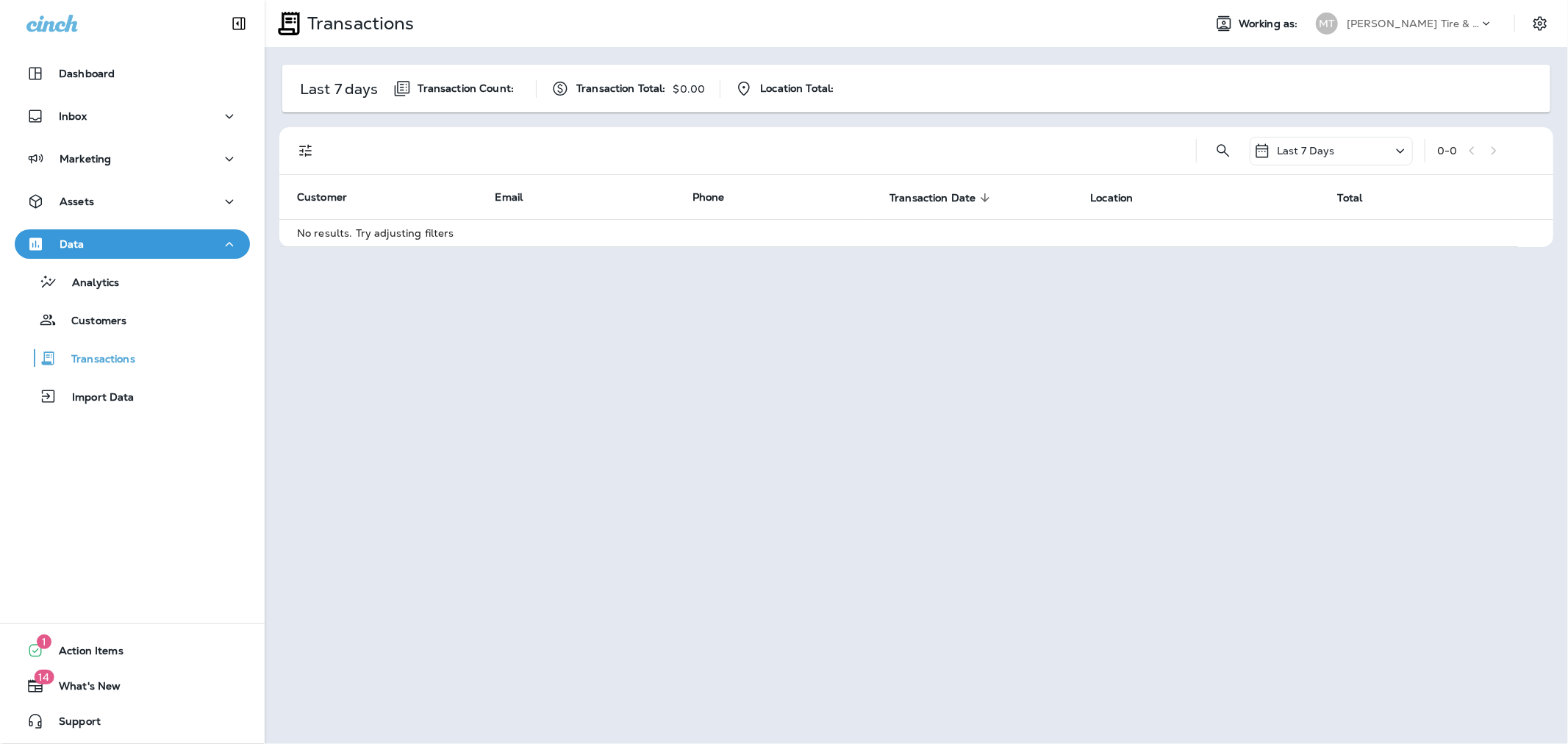
click at [1399, 147] on icon at bounding box center [1400, 151] width 17 height 18
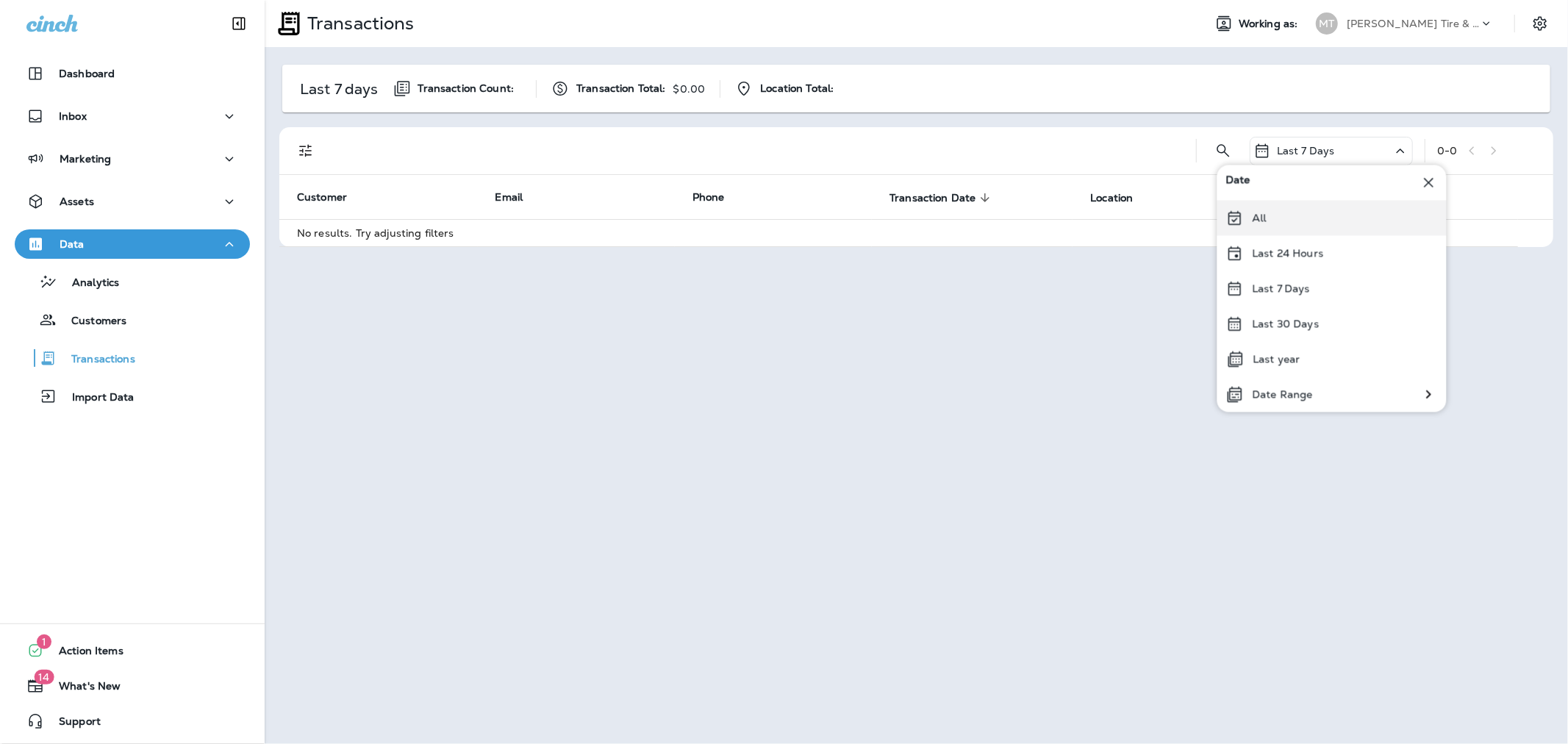
click at [1282, 223] on div "All" at bounding box center [1332, 218] width 230 height 35
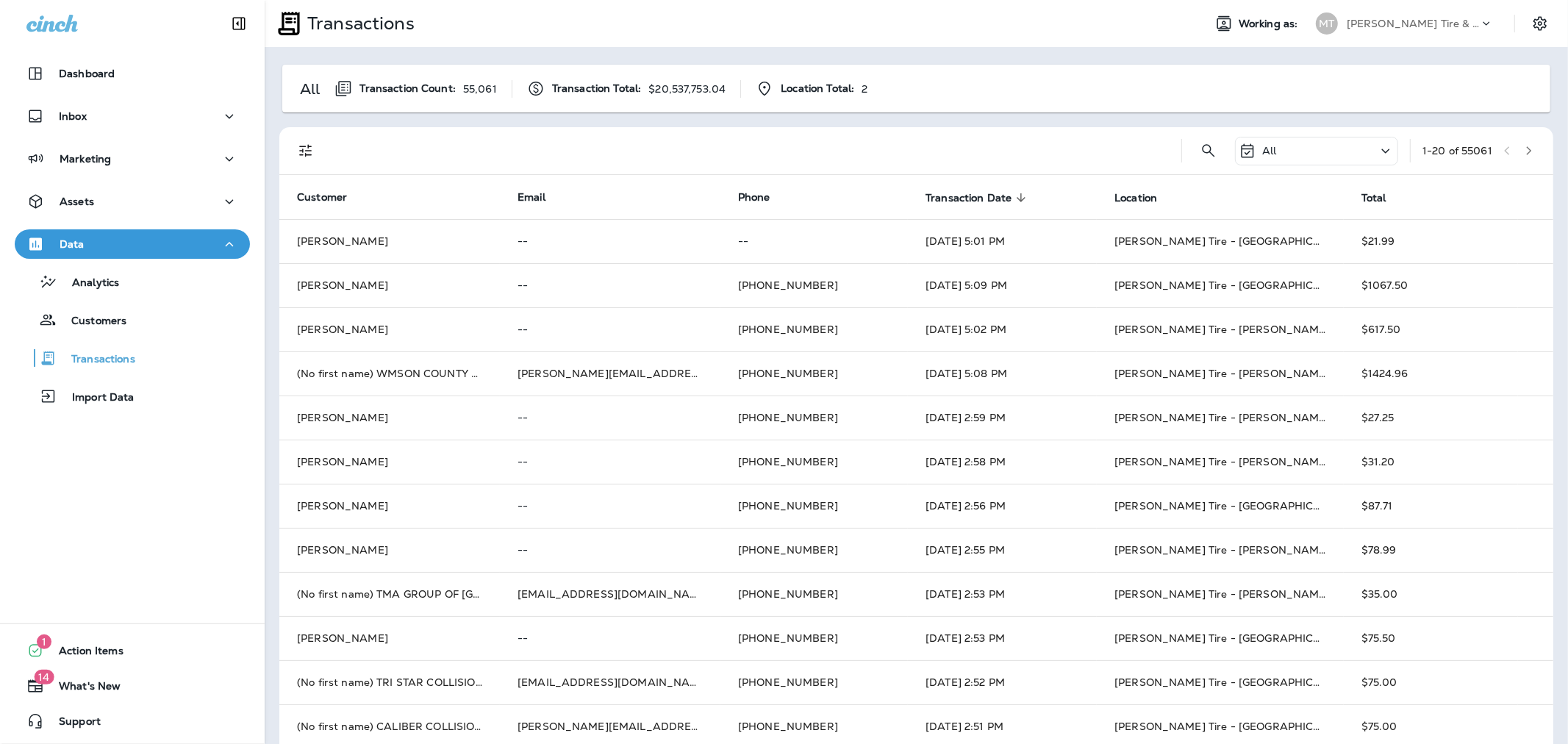
click at [1377, 150] on icon at bounding box center [1386, 151] width 17 height 18
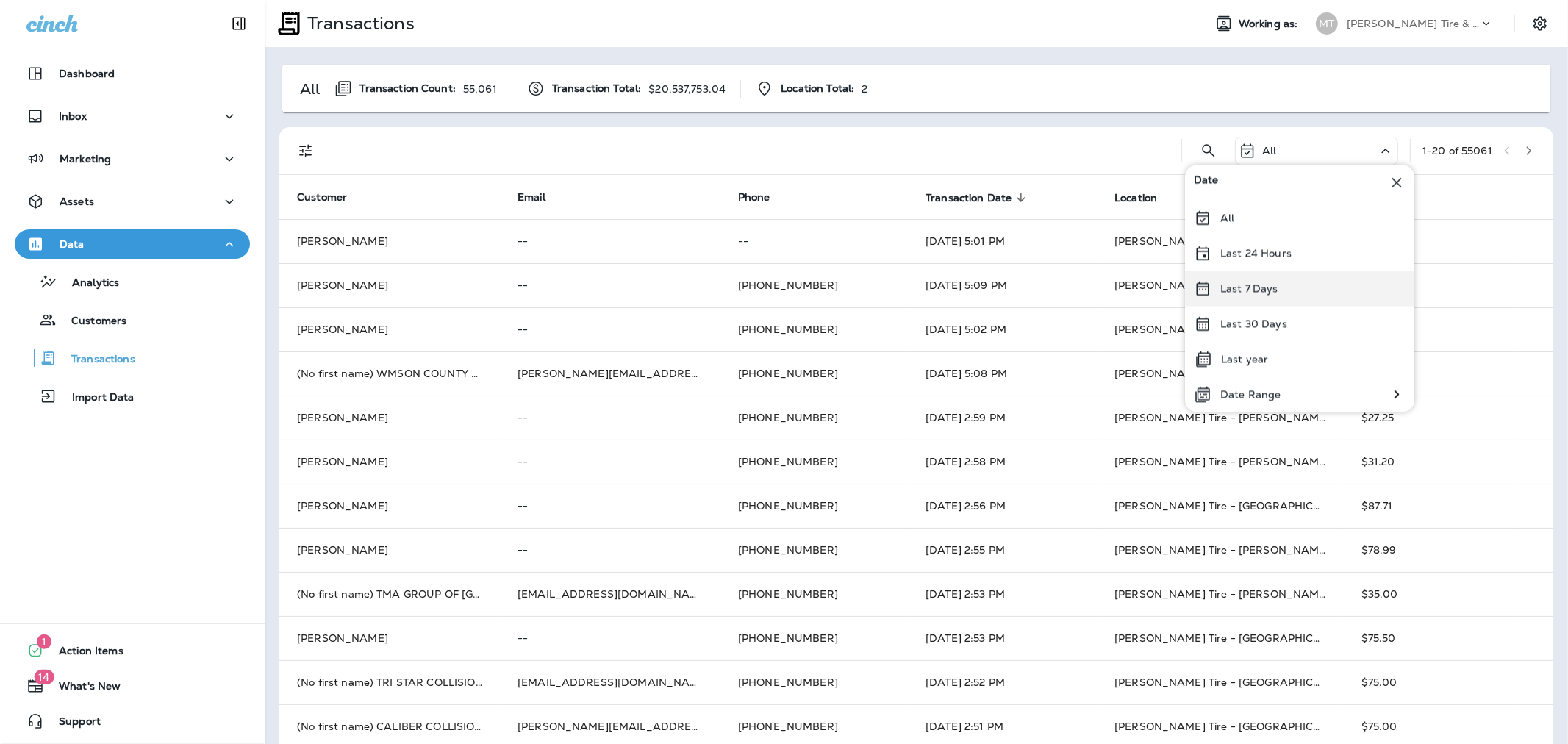
click at [1261, 287] on p "Last 7 Days" at bounding box center [1249, 287] width 58 height 12
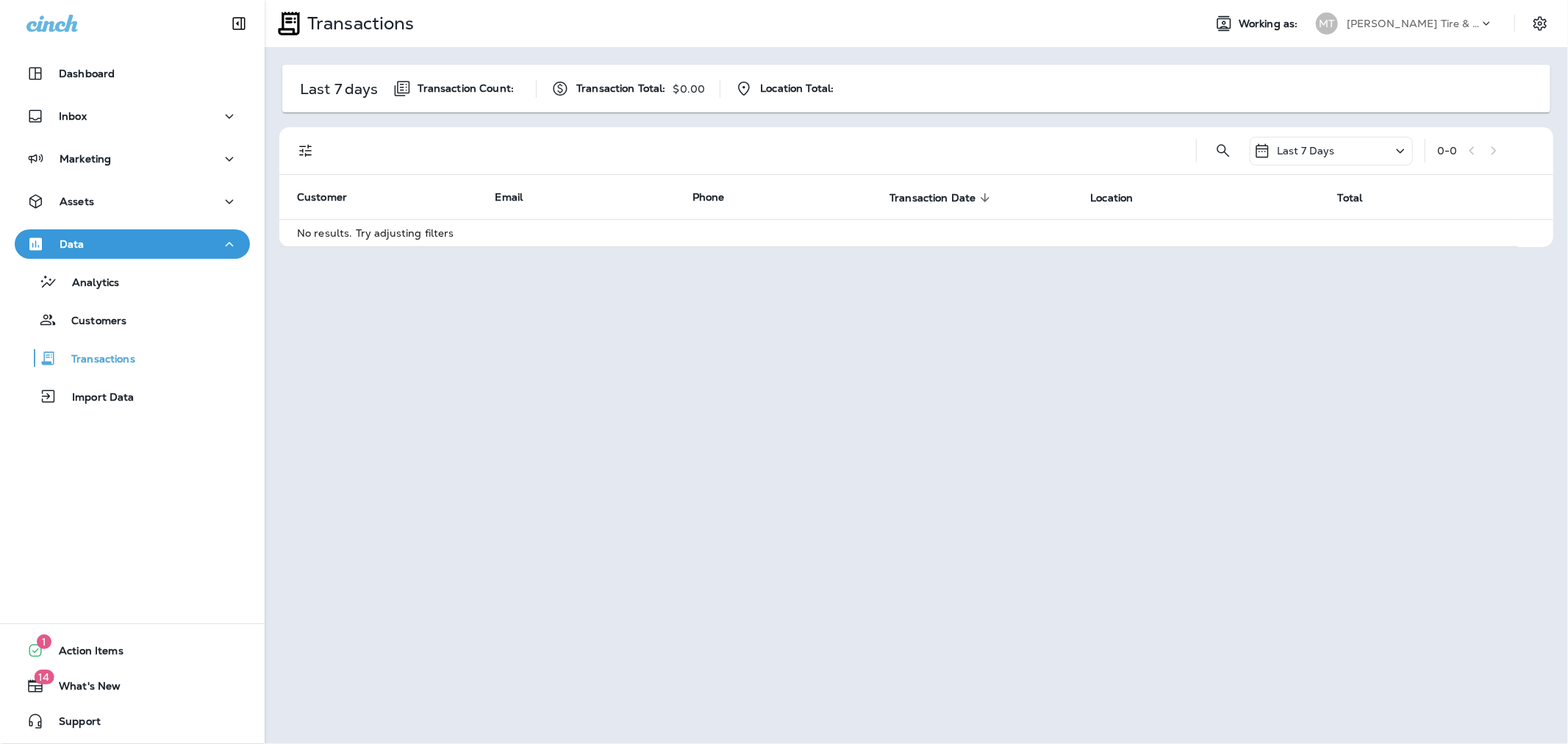
click at [299, 150] on icon "Filters" at bounding box center [306, 151] width 17 height 17
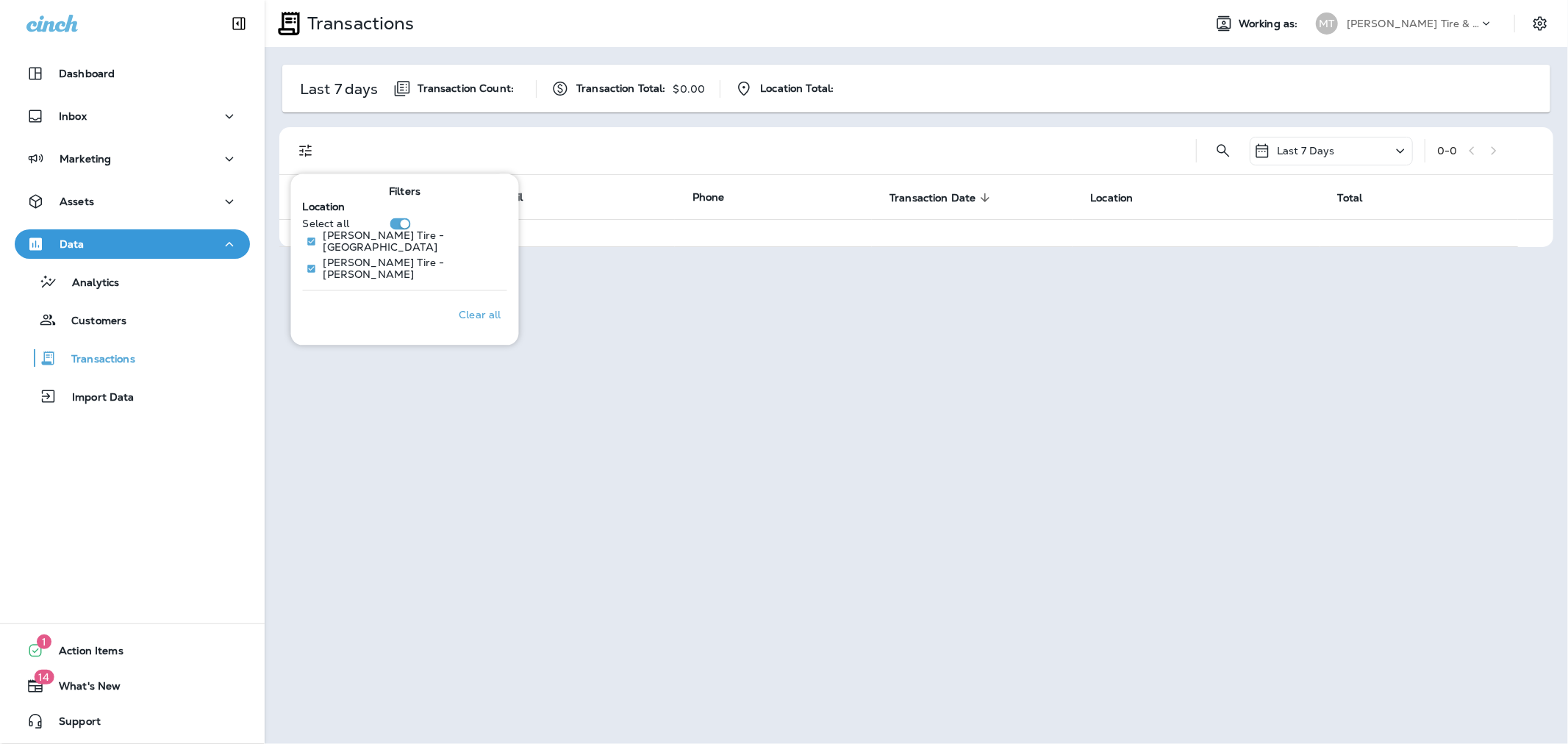
click at [876, 361] on div "Transactions Working as: MT [PERSON_NAME] Tire & Auto Last 7 days Transaction C…" at bounding box center [916, 372] width 1303 height 744
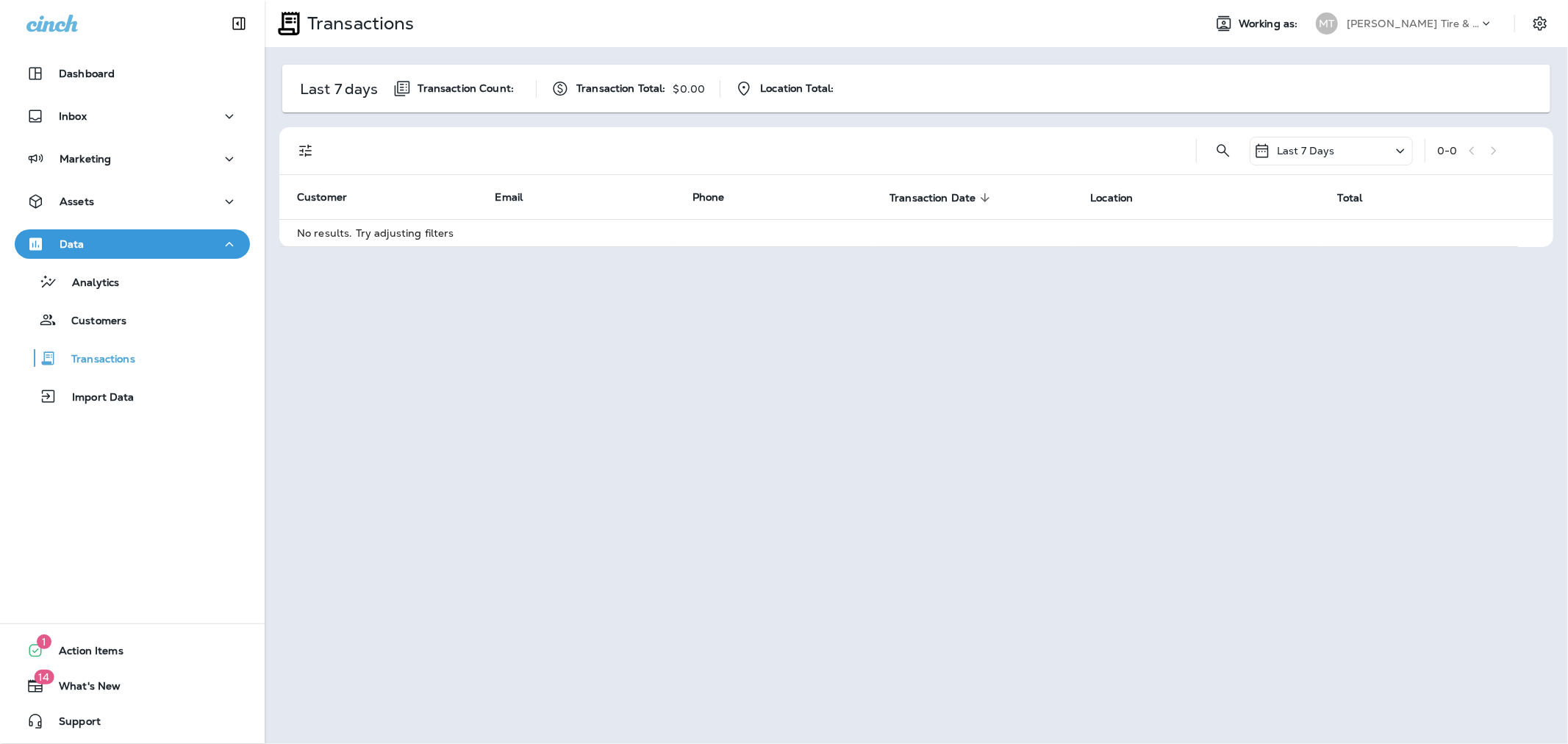
click at [1317, 152] on p "Last 7 Days" at bounding box center [1306, 150] width 58 height 12
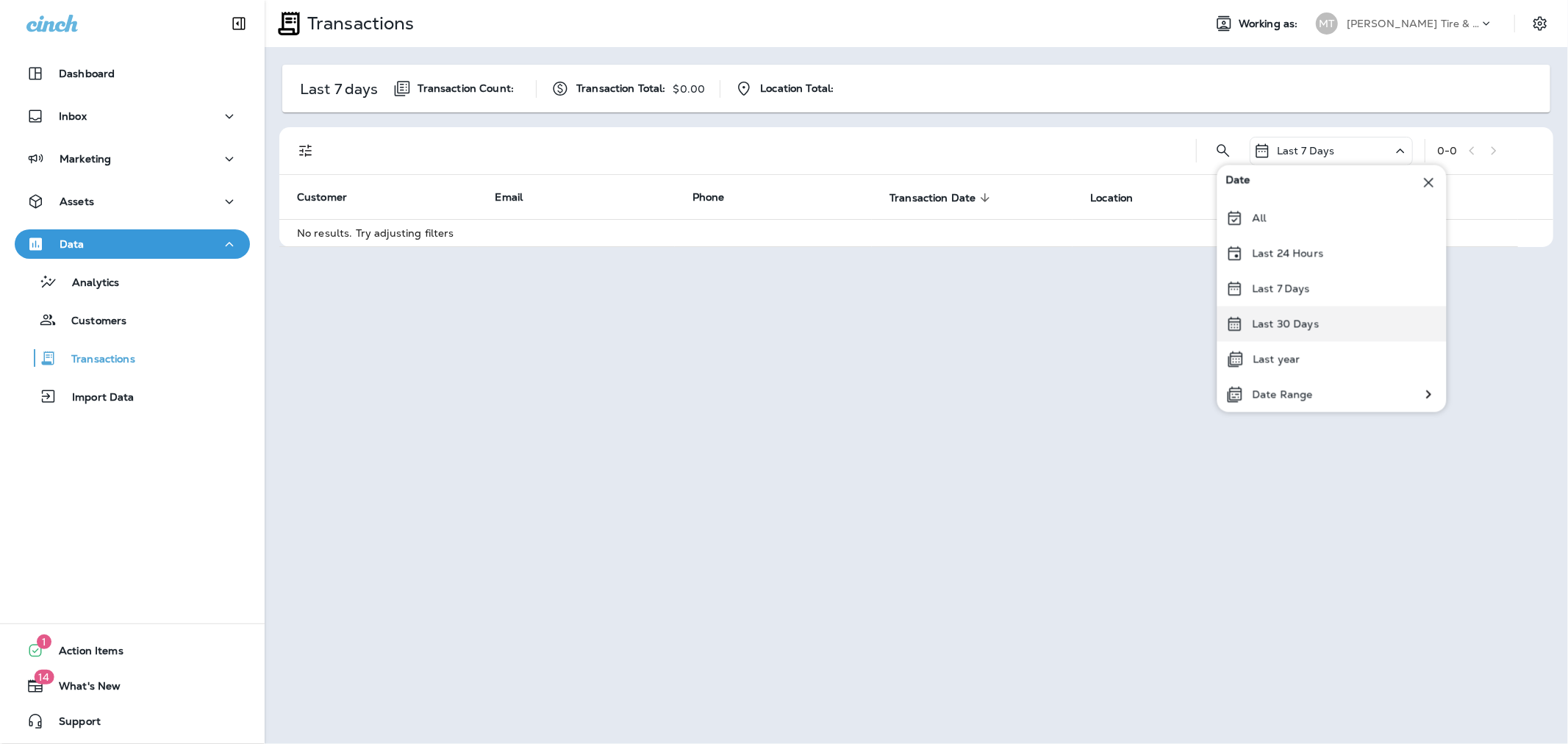
click at [1288, 322] on p "Last 30 Days" at bounding box center [1286, 323] width 67 height 12
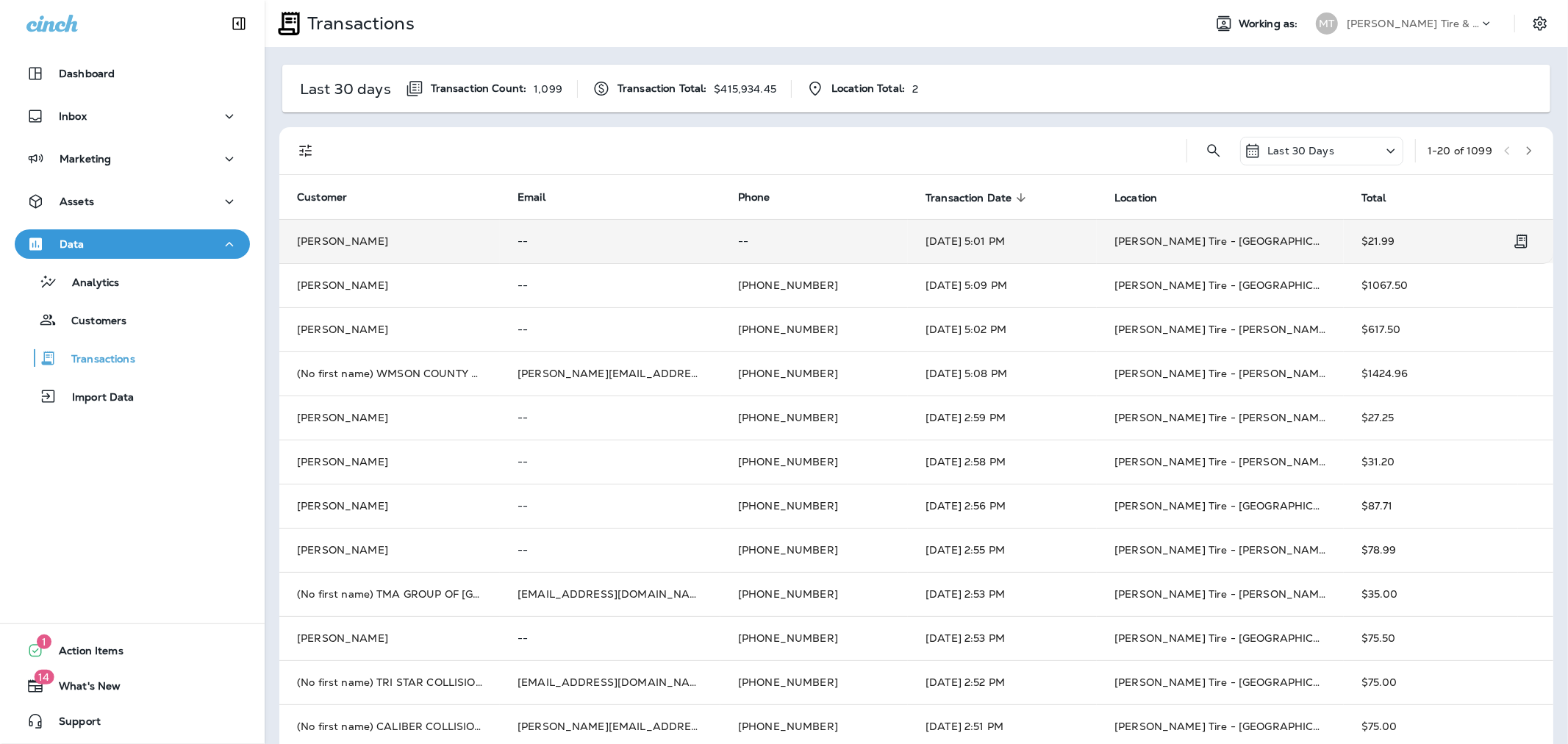
click at [322, 237] on td "[PERSON_NAME]" at bounding box center [390, 241] width 221 height 44
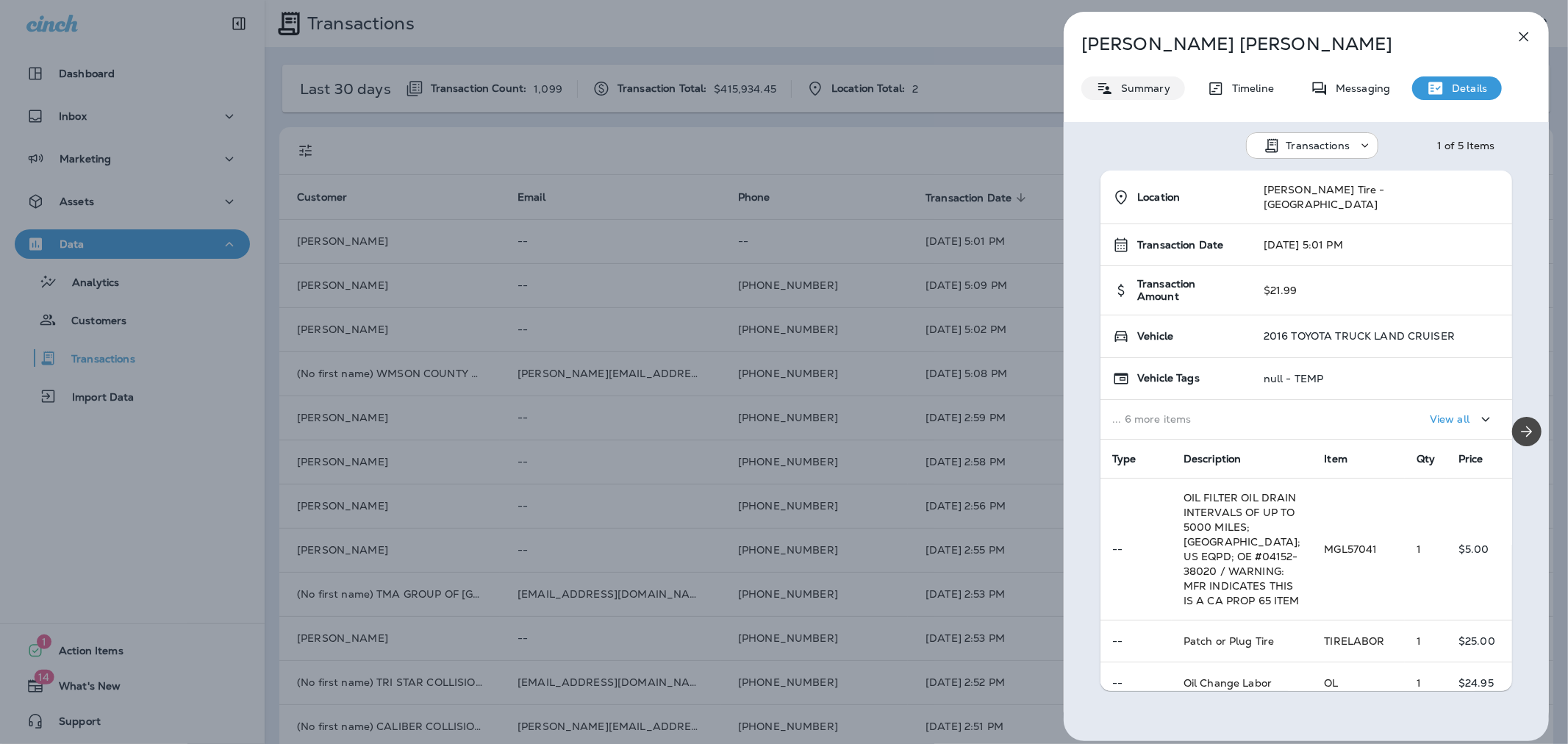
click at [1123, 83] on p "Summary" at bounding box center [1141, 88] width 56 height 12
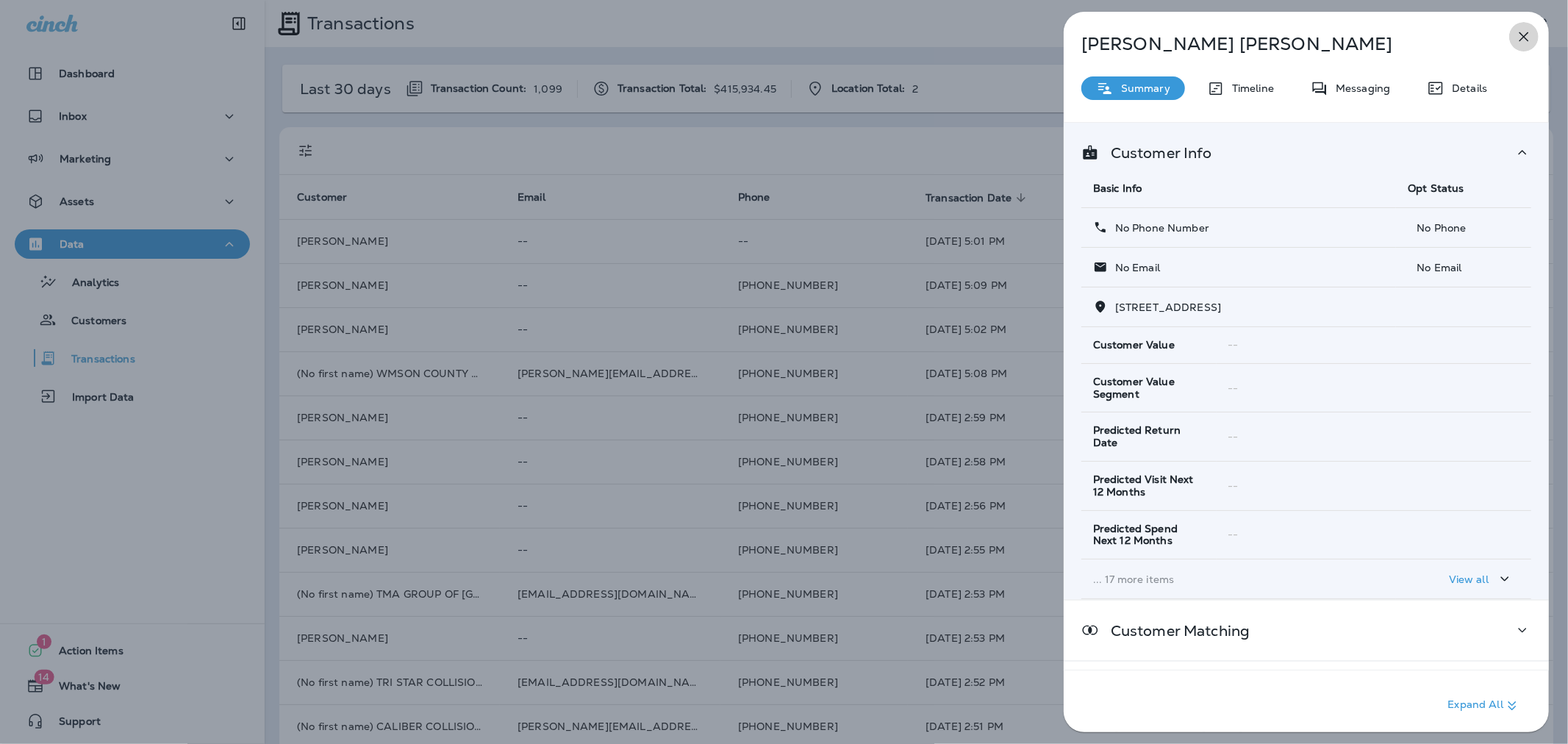
click at [1518, 37] on icon "button" at bounding box center [1524, 37] width 17 height 17
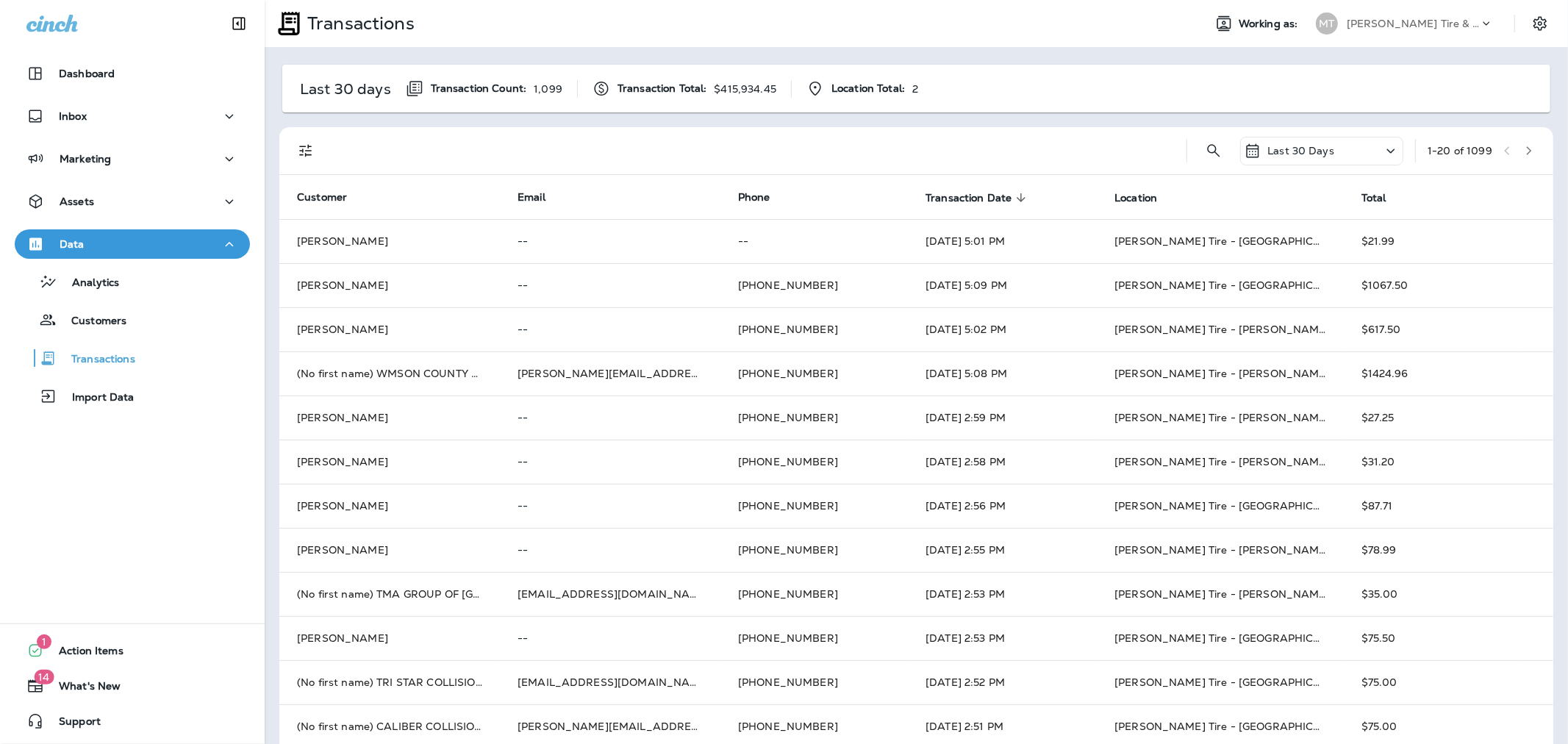
click at [1305, 142] on div "Last 30 Days" at bounding box center [1289, 151] width 91 height 17
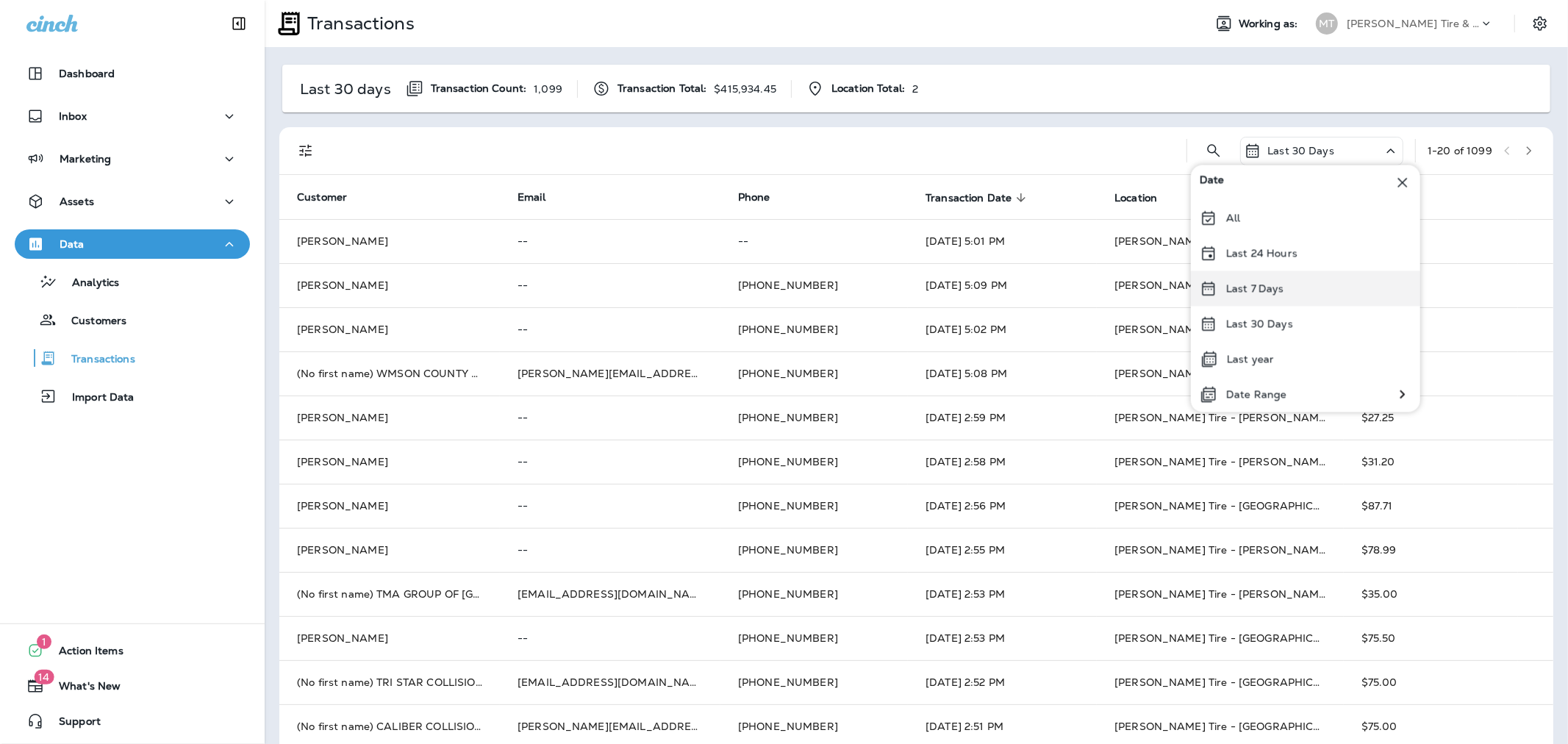
click at [1255, 282] on p "Last 7 Days" at bounding box center [1255, 287] width 58 height 12
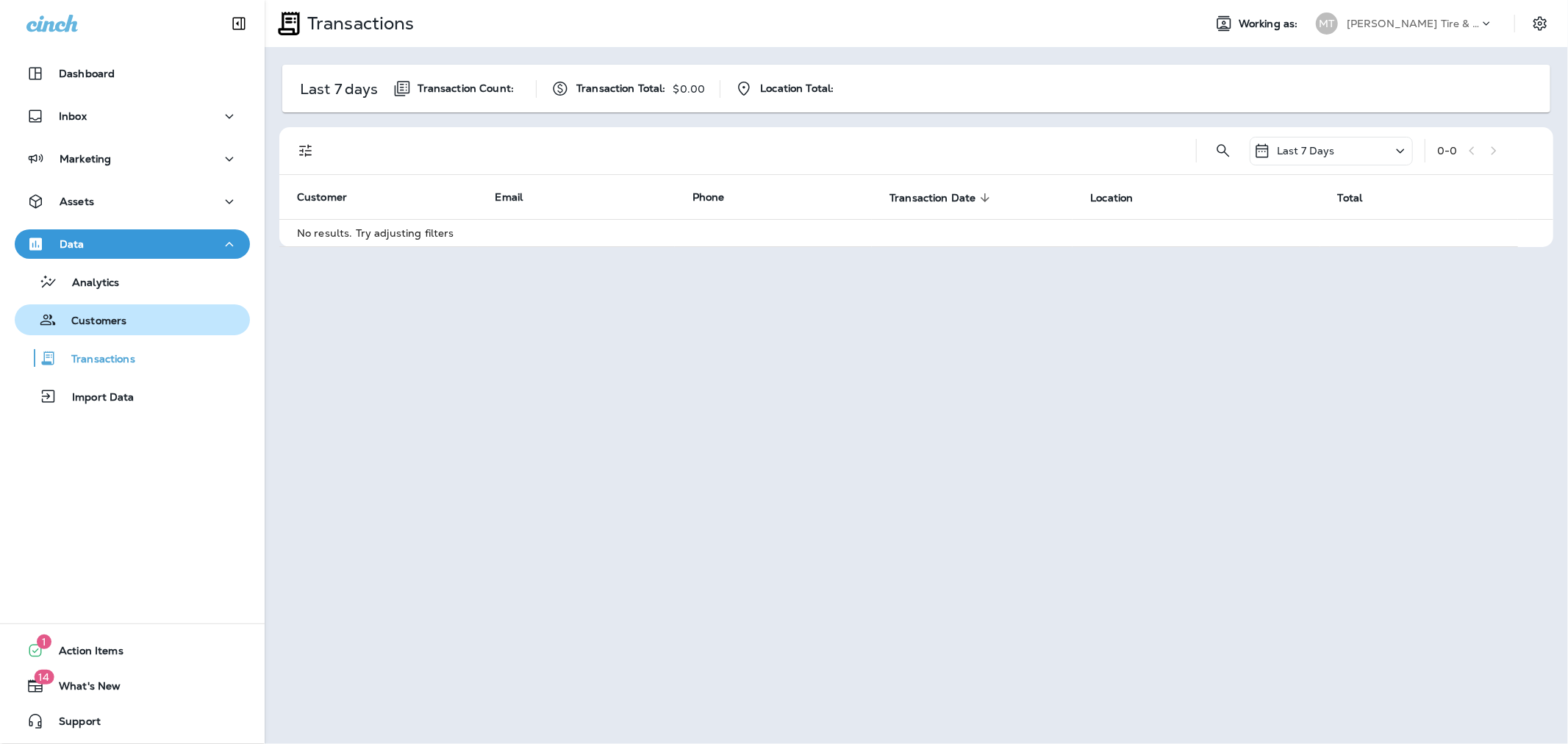
click at [91, 330] on div "Customers" at bounding box center [73, 320] width 106 height 22
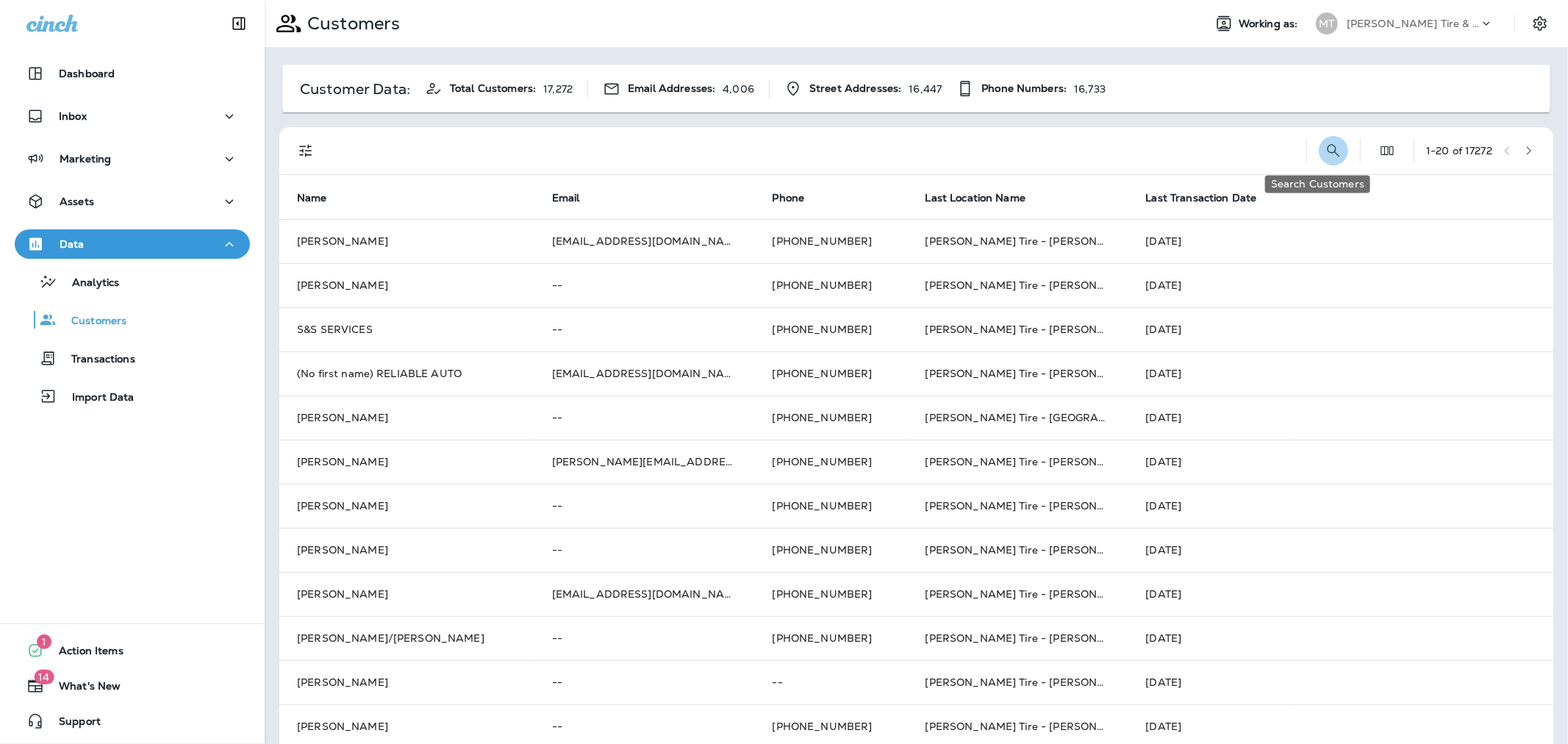
click at [1325, 150] on icon "Search Customers" at bounding box center [1334, 151] width 17 height 17
click at [1380, 144] on icon "Edit Fields" at bounding box center [1387, 151] width 15 height 15
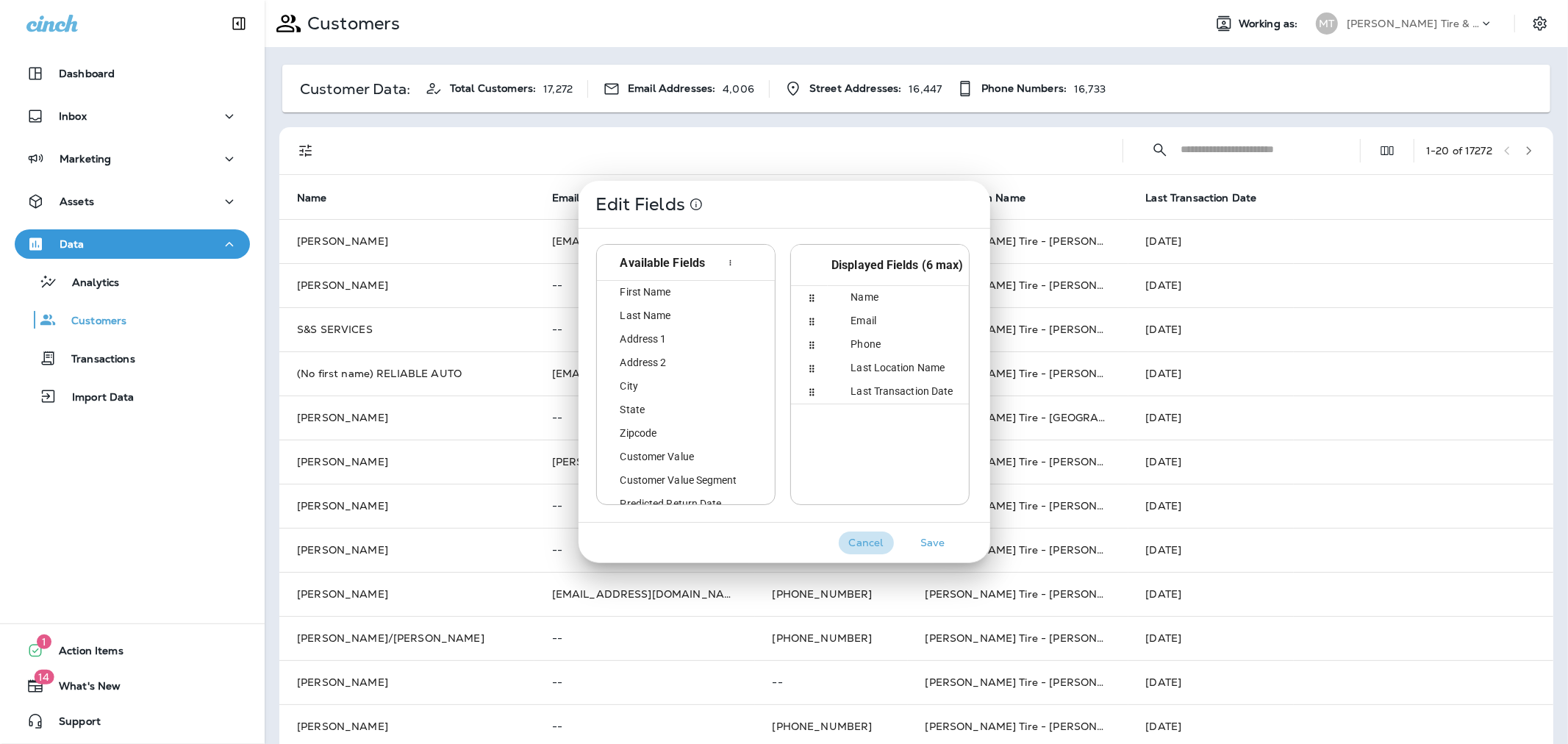
click at [870, 546] on button "Cancel" at bounding box center [866, 542] width 55 height 23
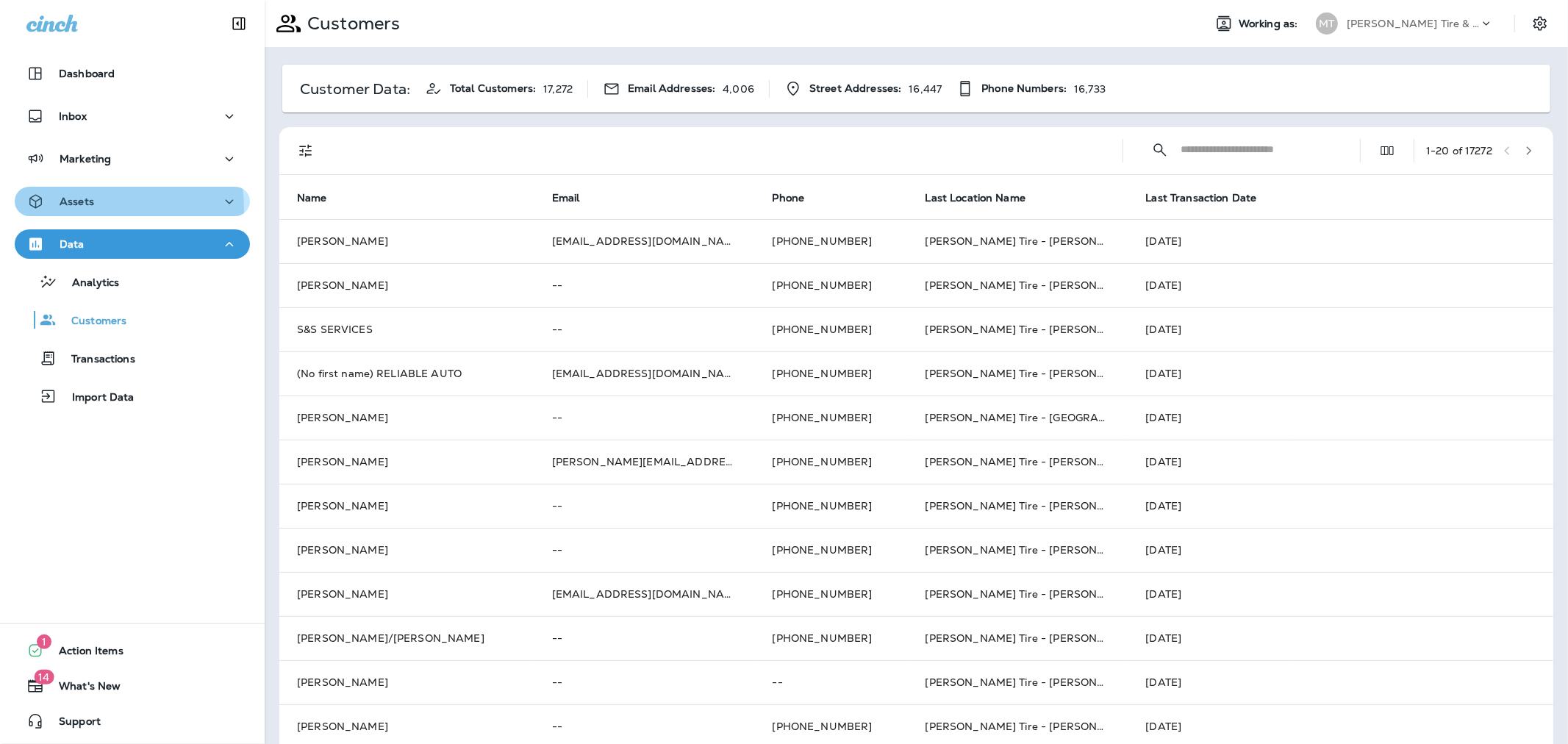
click at [99, 208] on div "Assets" at bounding box center [132, 202] width 212 height 18
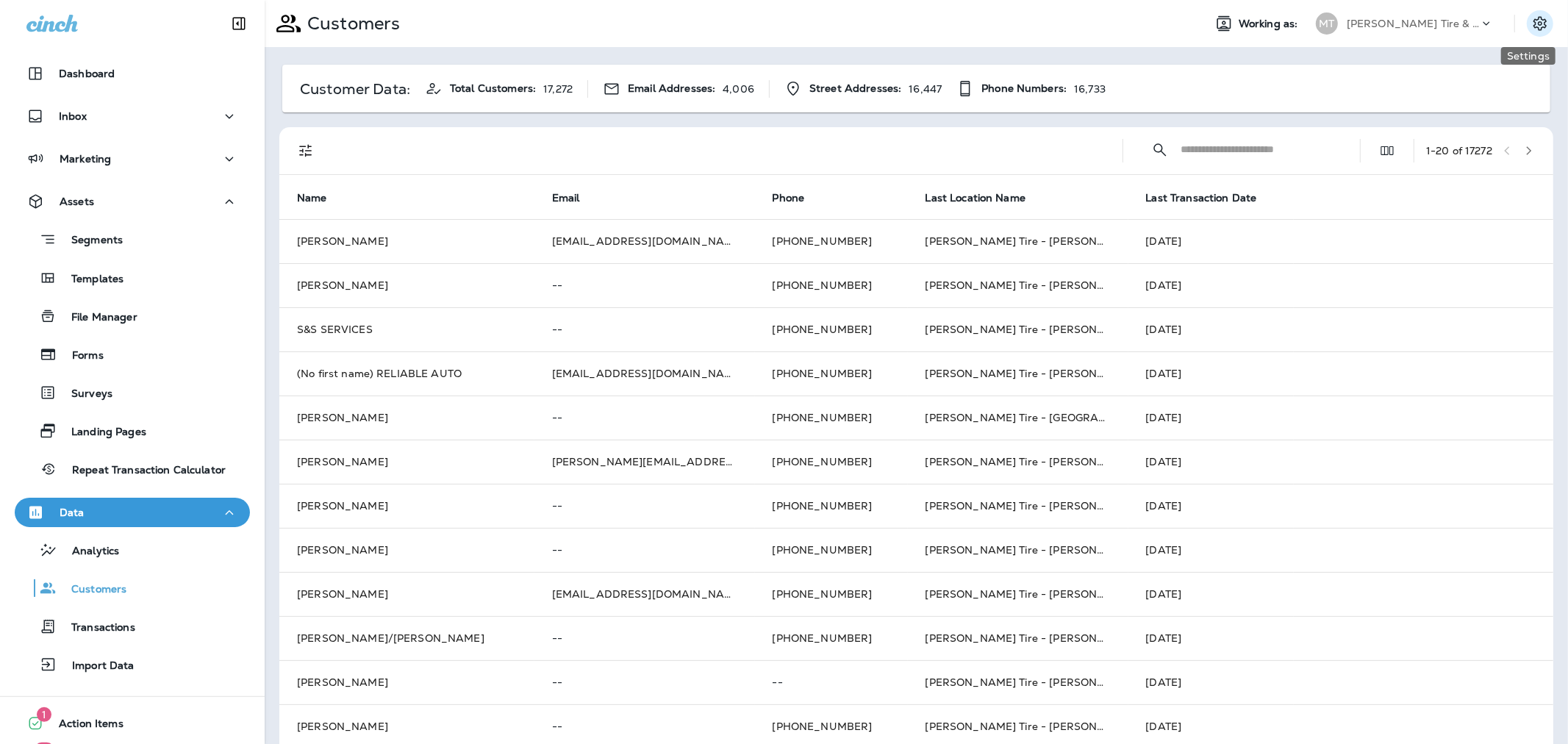
click at [1531, 19] on icon "Settings" at bounding box center [1540, 24] width 17 height 17
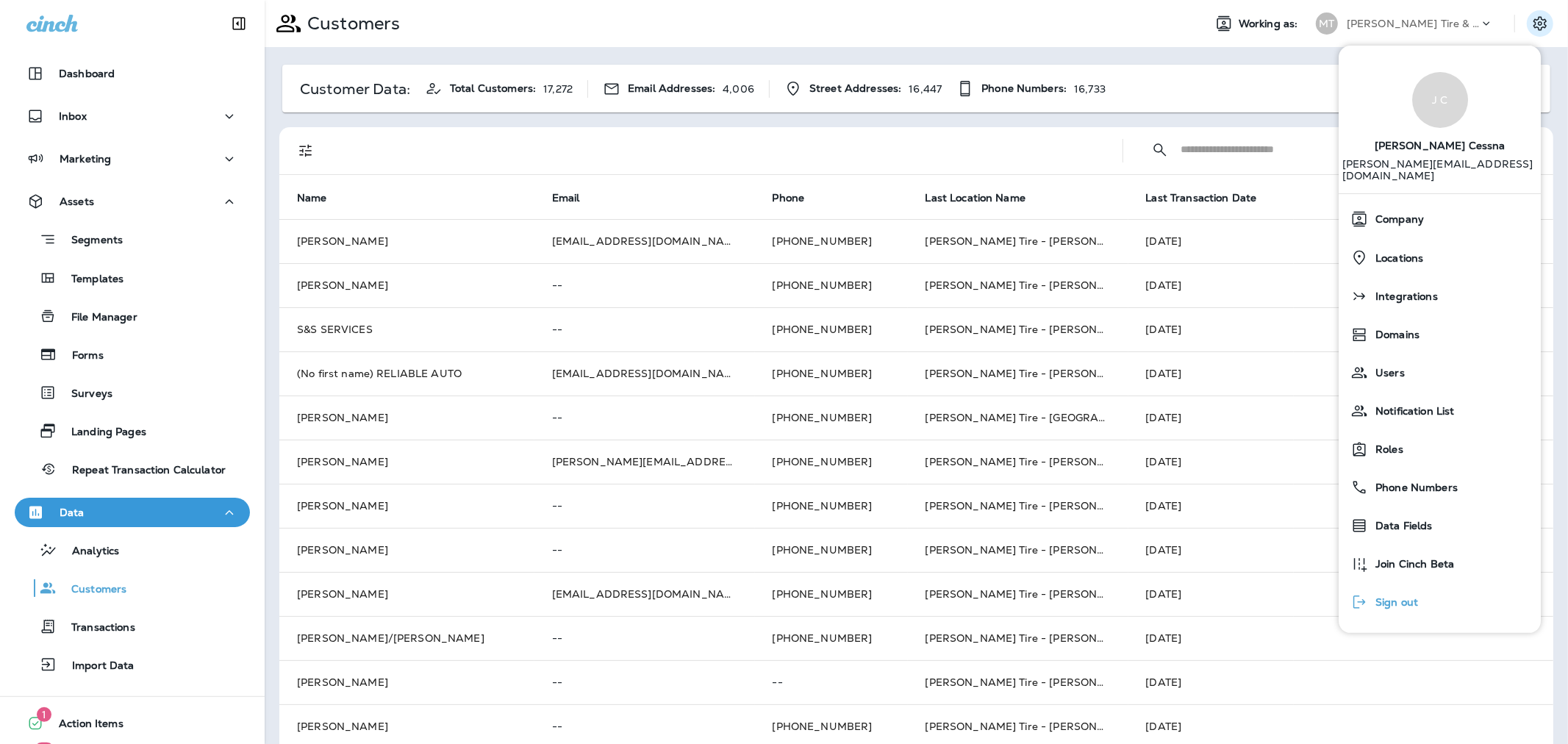
click at [1400, 596] on span "Sign out" at bounding box center [1393, 603] width 50 height 13
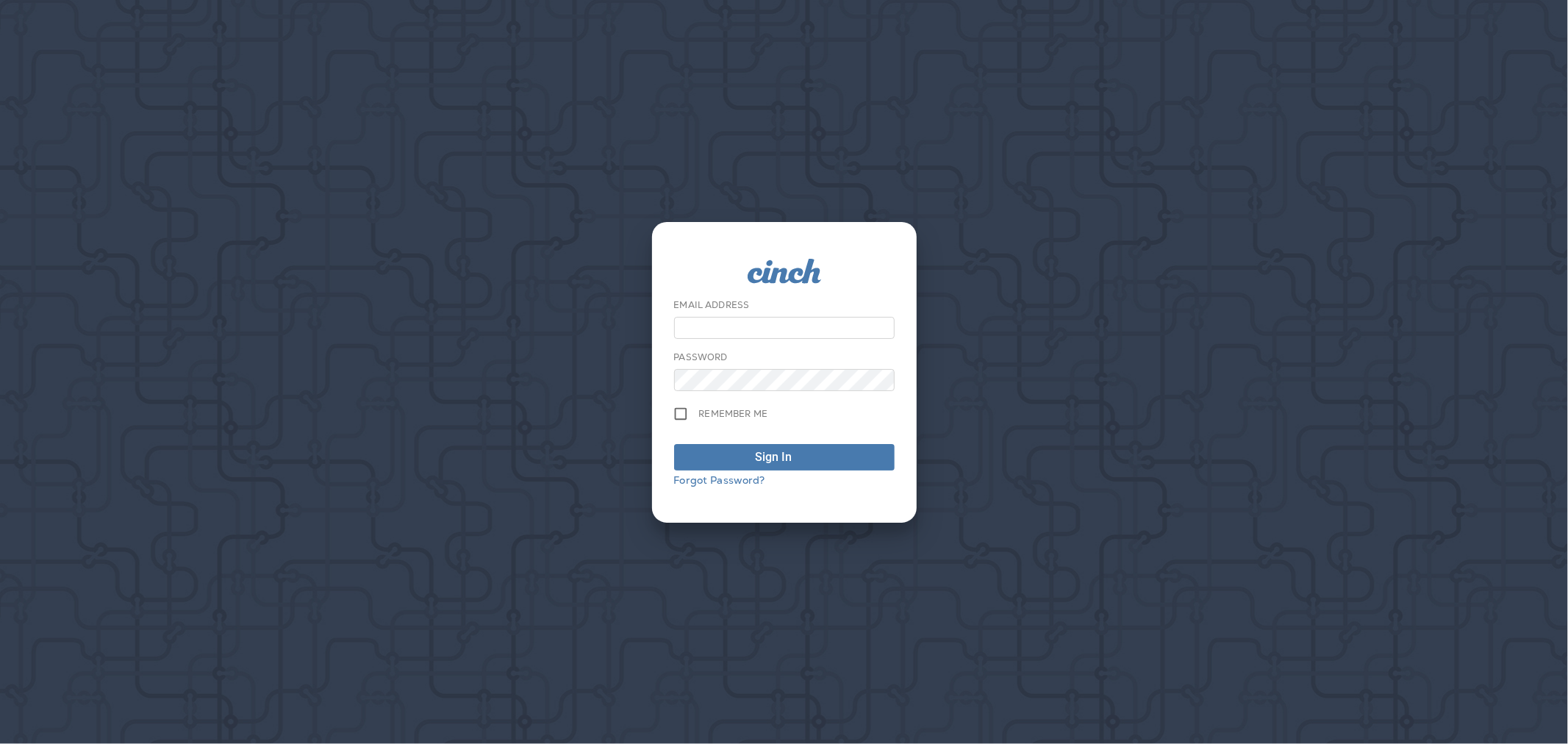
type input "**********"
